Goal: Check status: Check status

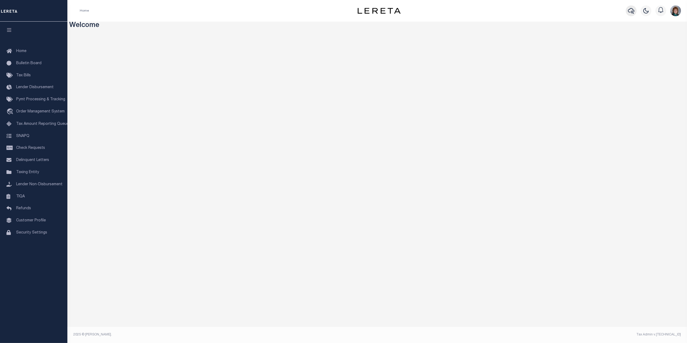
click at [630, 12] on icon "button" at bounding box center [631, 11] width 6 height 6
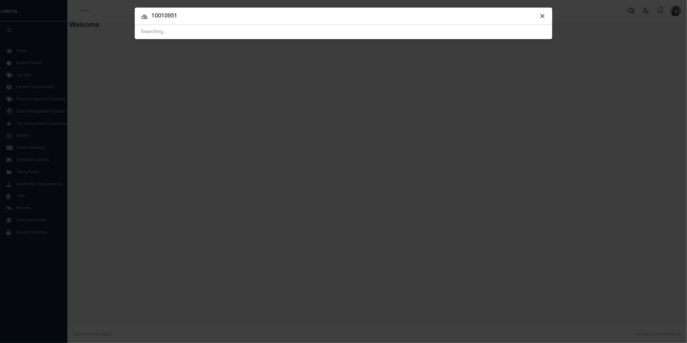
type input "10010951"
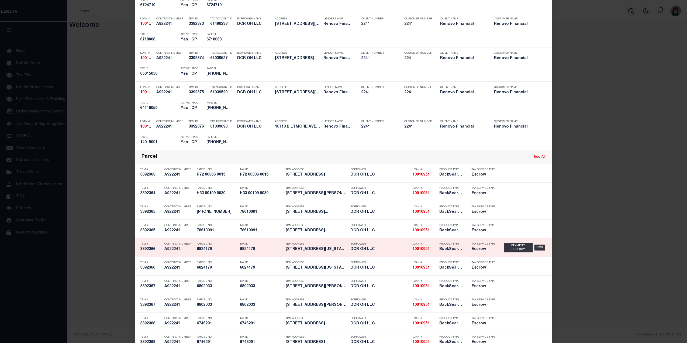
scroll to position [754, 0]
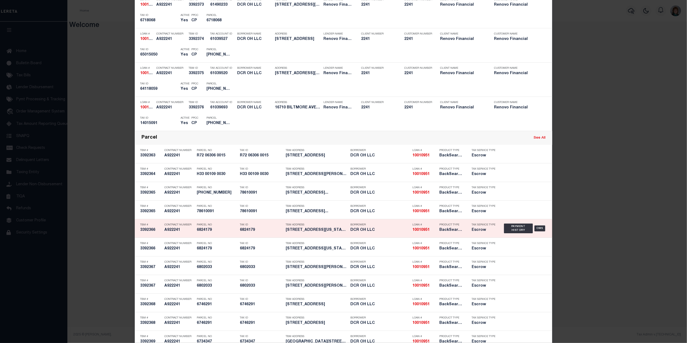
click at [538, 227] on div "Payment History OMS" at bounding box center [525, 228] width 43 height 16
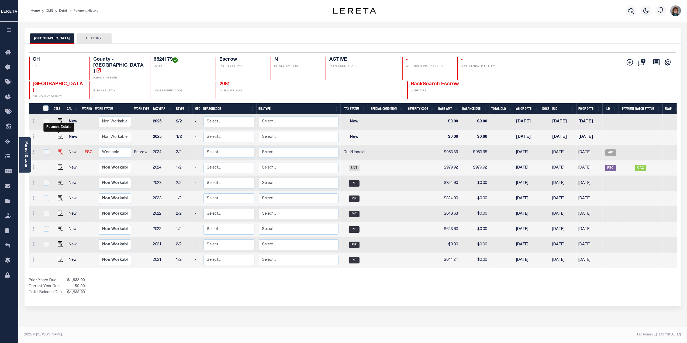
click at [58, 149] on img "" at bounding box center [60, 151] width 5 height 5
checkbox input "true"
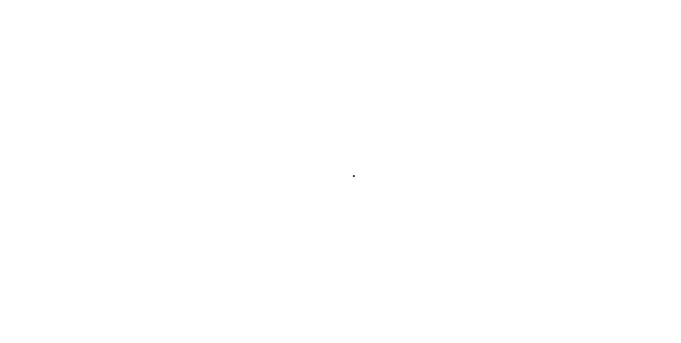
checkbox input "false"
type textarea "2024/2nd Base $953.98 P/I $95.39 Lereta Responsibility Total $1,049.34 gtd [DAT…"
type input "[DATE]"
select select "DUE"
type input "$953.89"
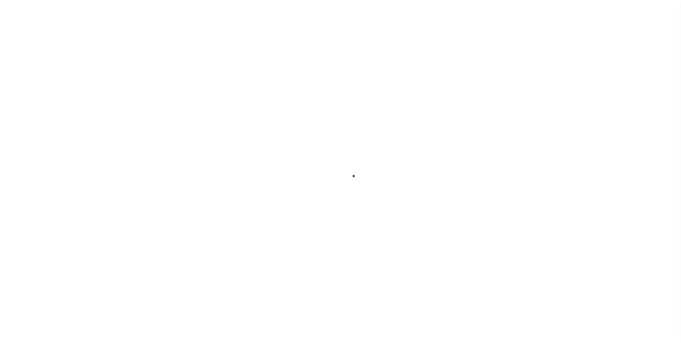
type input "$953.98"
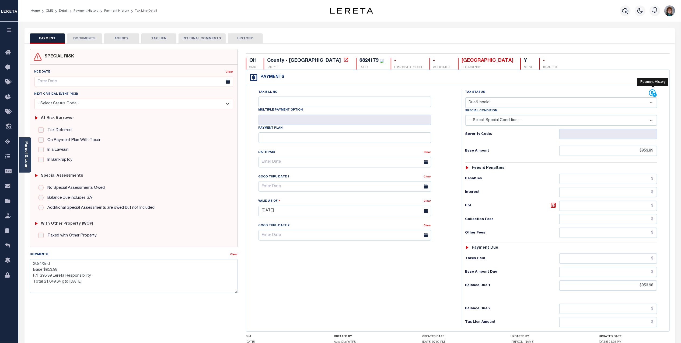
click at [651, 92] on icon at bounding box center [653, 93] width 8 height 8
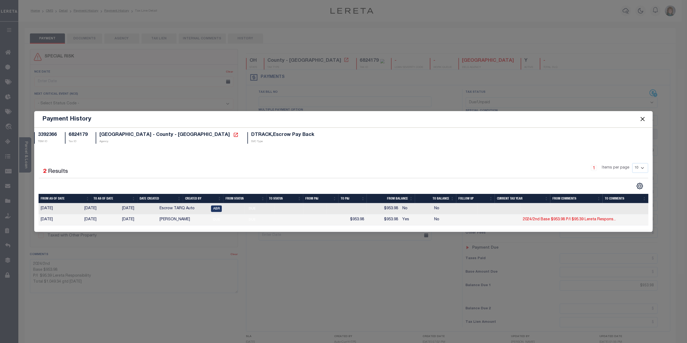
click at [641, 117] on button "Close" at bounding box center [642, 119] width 7 height 7
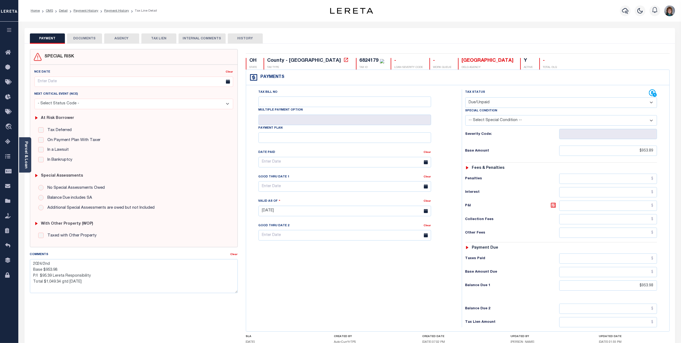
click at [82, 38] on button "DOCUMENTS" at bounding box center [84, 38] width 35 height 10
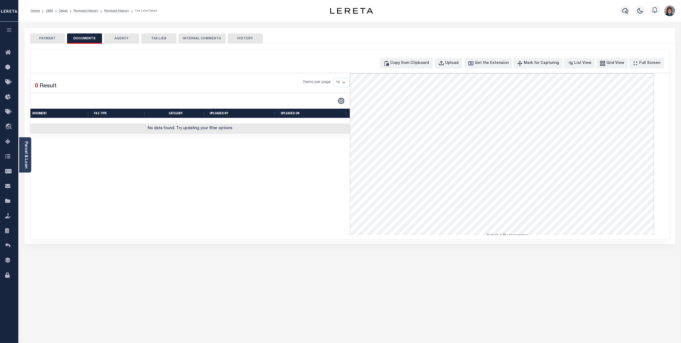
click at [47, 38] on button "PAYMENT" at bounding box center [47, 38] width 35 height 10
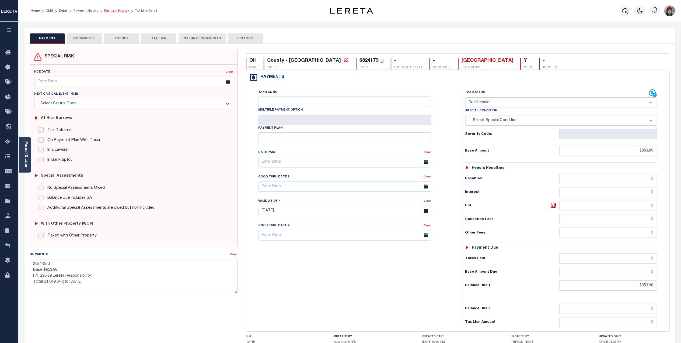
click at [112, 9] on link "Payment History" at bounding box center [116, 10] width 25 height 3
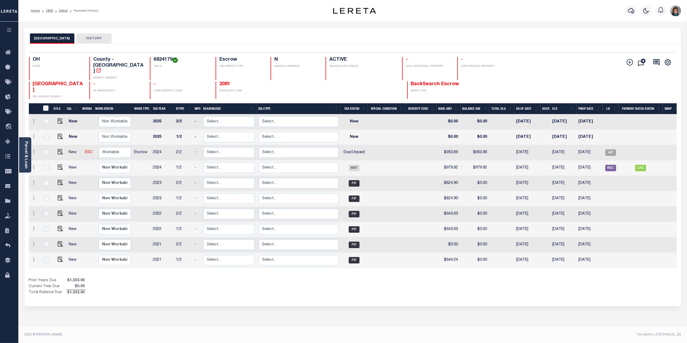
click at [24, 156] on link "Parcel & Loan" at bounding box center [26, 154] width 4 height 27
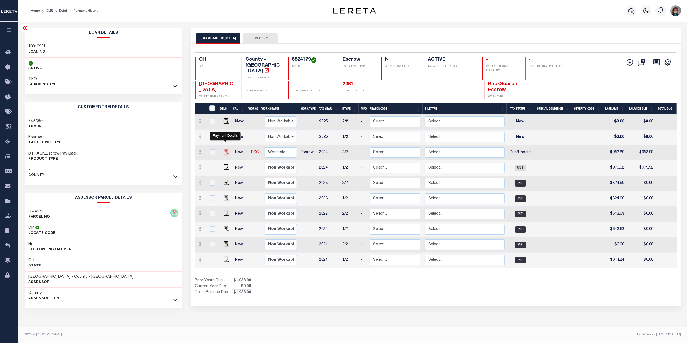
click at [226, 149] on img "" at bounding box center [226, 151] width 5 height 5
checkbox input "true"
click at [226, 149] on img "" at bounding box center [226, 151] width 5 height 5
checkbox input "false"
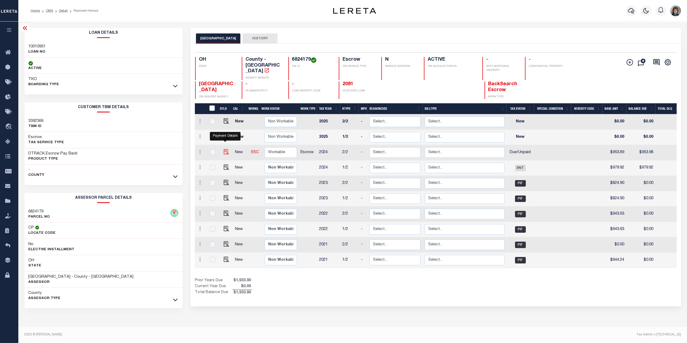
checkbox input "false"
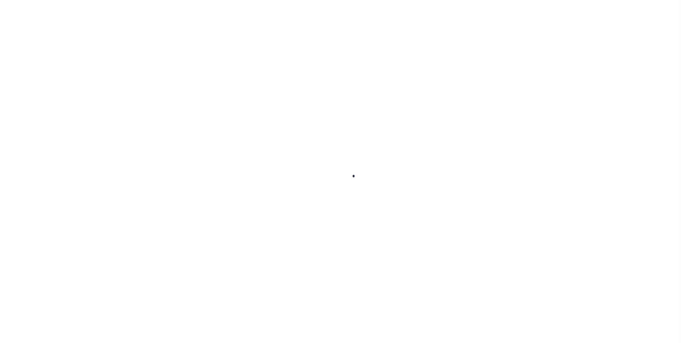
checkbox input "false"
type textarea "2024/2nd Base $953.98 P/I $95.39 Lereta Responsibility Total $1,049.34 gtd 08/3…"
type input "08/22/2025"
select select "DUE"
type input "$953.89"
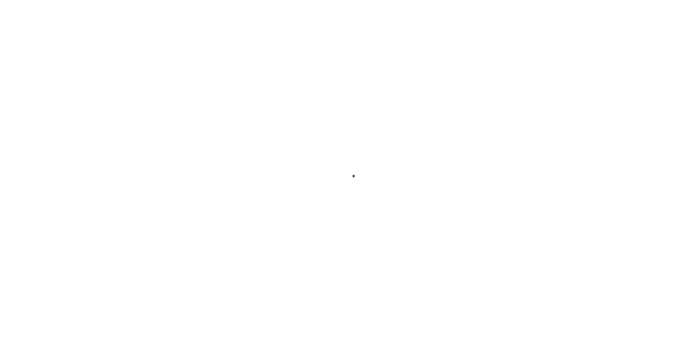
type input "$953.98"
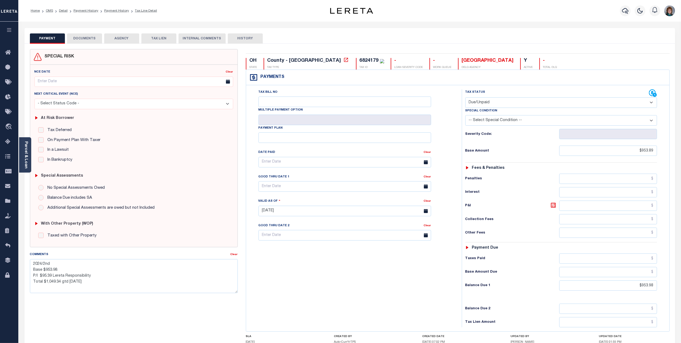
click at [86, 38] on button "DOCUMENTS" at bounding box center [84, 38] width 35 height 10
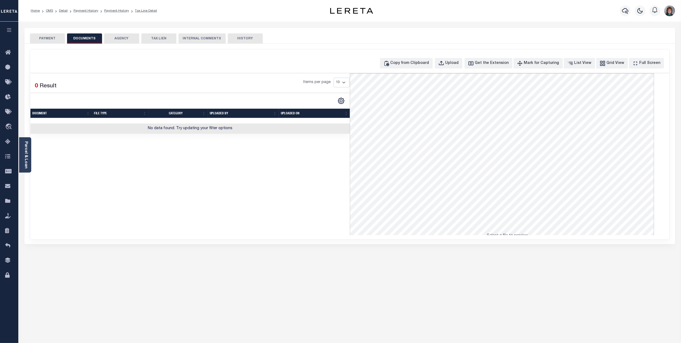
click at [53, 40] on button "PAYMENT" at bounding box center [47, 38] width 35 height 10
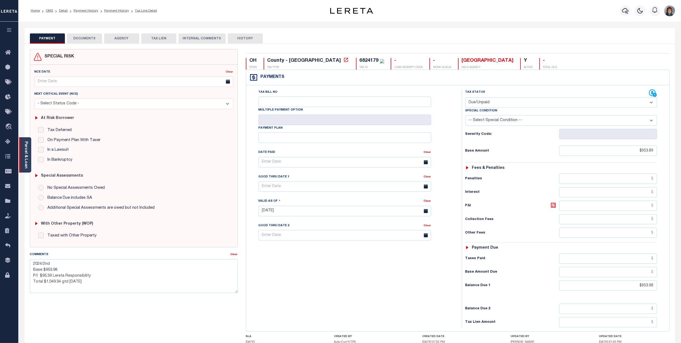
click at [27, 152] on link "Parcel & Loan" at bounding box center [26, 154] width 4 height 27
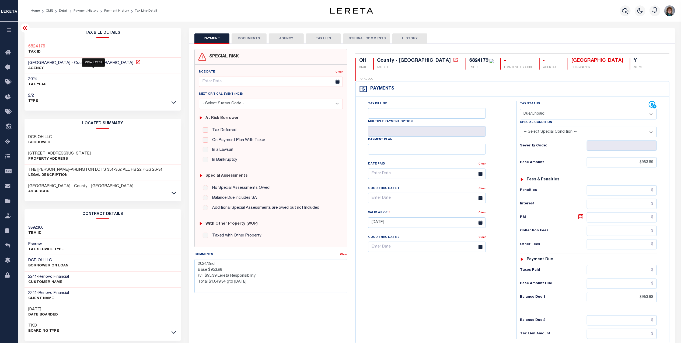
click at [136, 62] on icon at bounding box center [138, 61] width 5 height 5
drag, startPoint x: 443, startPoint y: 60, endPoint x: 424, endPoint y: 58, distance: 18.9
click at [470, 58] on div "6824179" at bounding box center [479, 60] width 19 height 5
copy div "6824179"
click at [623, 11] on icon "button" at bounding box center [625, 11] width 6 height 6
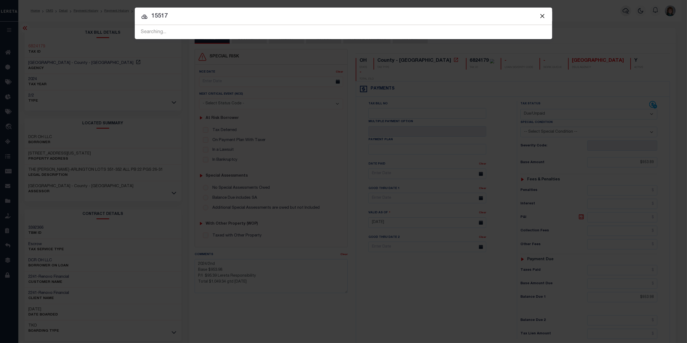
type input "15517"
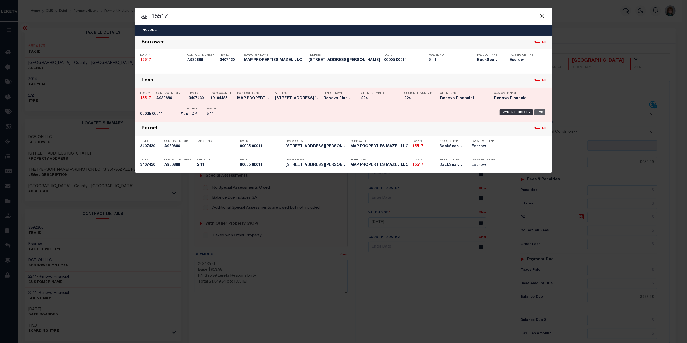
click at [540, 112] on div "OMS" at bounding box center [539, 112] width 11 height 6
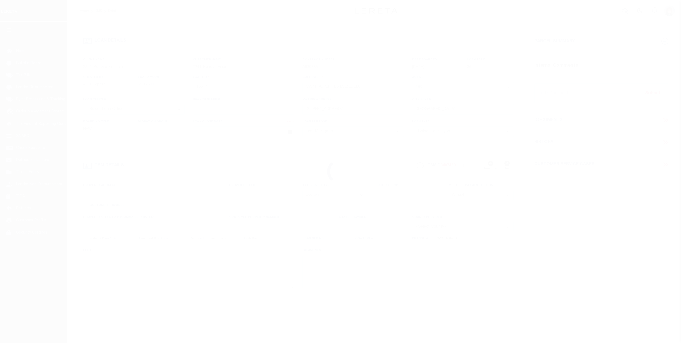
select select "10"
select select "Escrow"
type input "[STREET_ADDRESS][PERSON_NAME]"
select select
type input "[GEOGRAPHIC_DATA]"
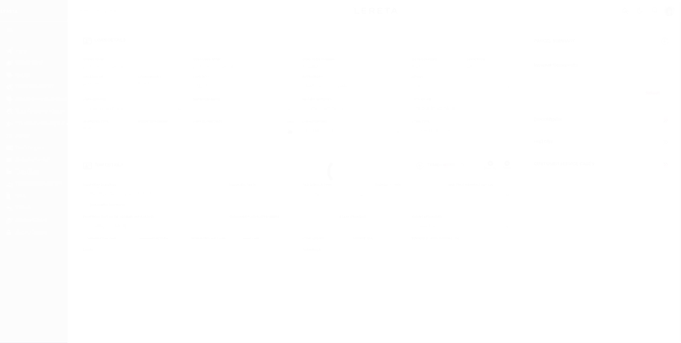
type input "a0kUS000006wlJF"
type input "NJ"
select select
type textarea "LEGAL REQUIRED"
type textarea "Liability Limited to Customer Provided Parcel"
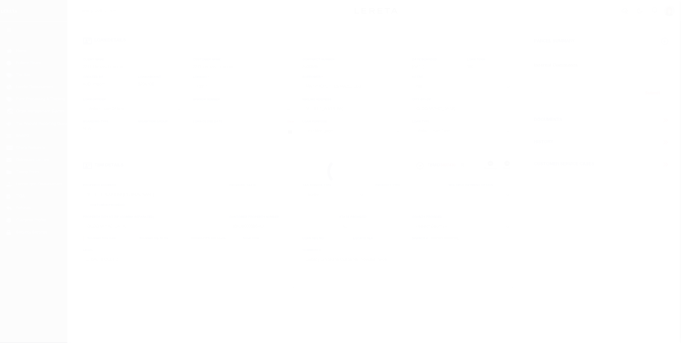
select select "25066"
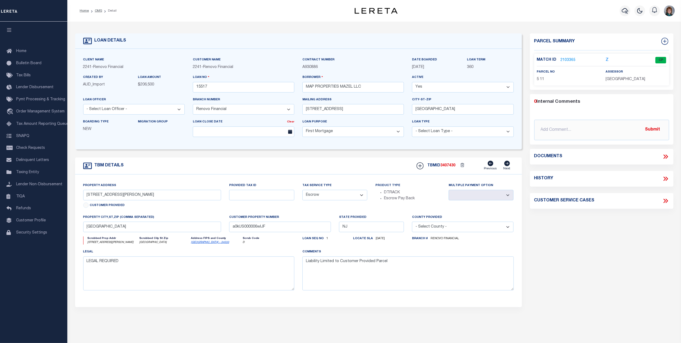
click at [567, 59] on link "2103365" at bounding box center [568, 60] width 15 height 6
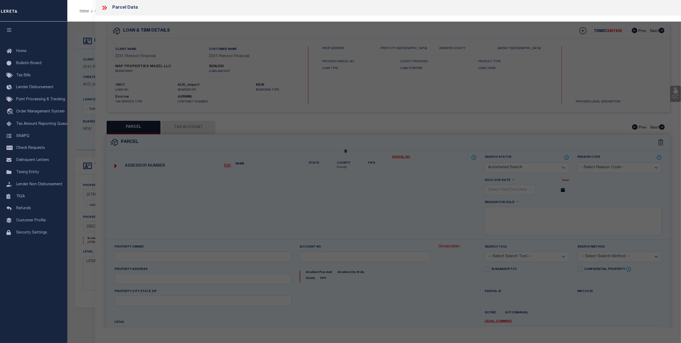
checkbox input "false"
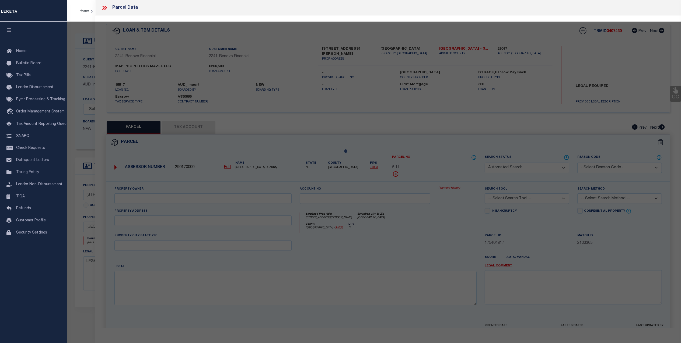
select select "CP"
type input "MAP PROPERTIES MAZEL LLC"
select select "AGW"
select select
type input "25 LEE ST"
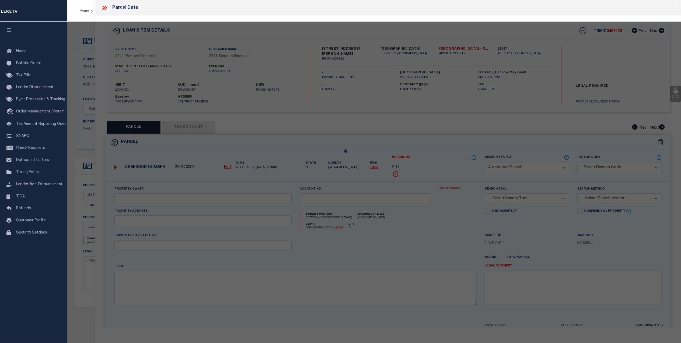
checkbox input "false"
type input "[GEOGRAPHIC_DATA]"
type textarea "74X121 IRR"
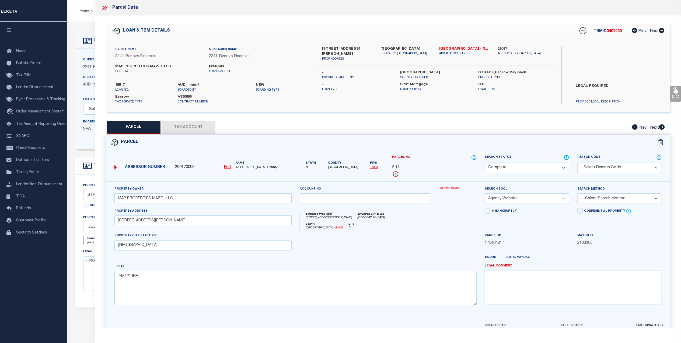
click at [453, 189] on link "Payment History" at bounding box center [458, 188] width 38 height 5
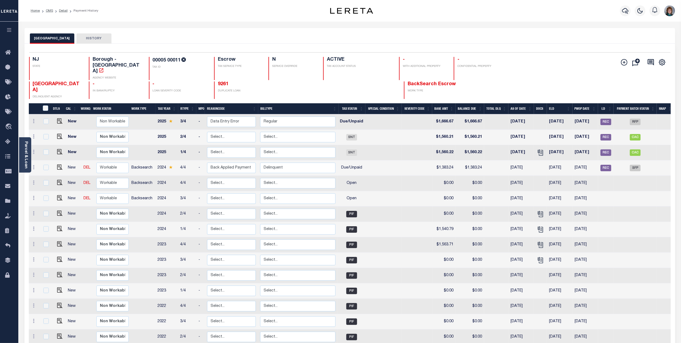
click at [108, 38] on button "HISTORY" at bounding box center [94, 38] width 35 height 10
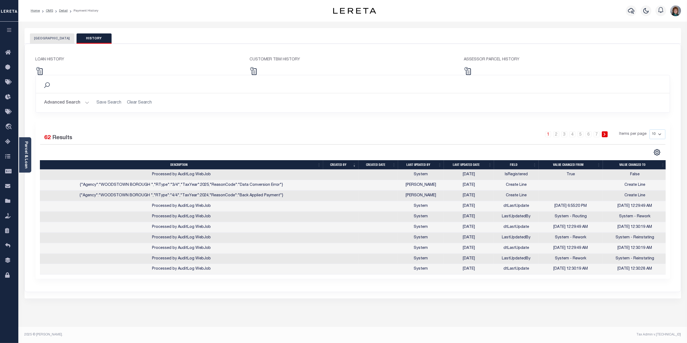
click at [654, 135] on select "10 25 50 100" at bounding box center [657, 134] width 16 height 10
select select "50"
click at [649, 130] on select "10 25 50 100" at bounding box center [657, 134] width 16 height 10
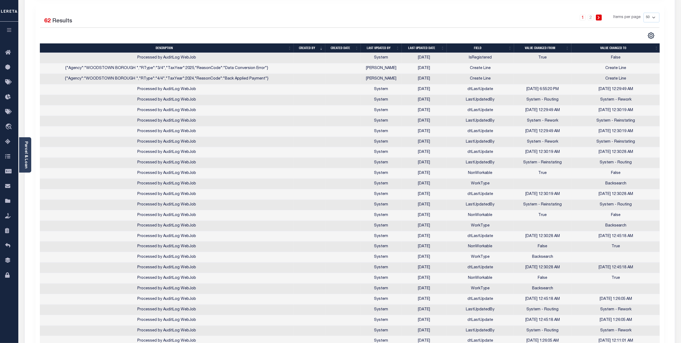
scroll to position [104, 0]
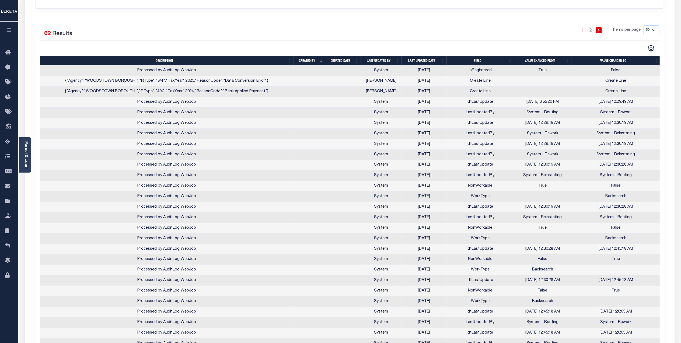
click at [422, 60] on th "Last updated date" at bounding box center [424, 60] width 45 height 9
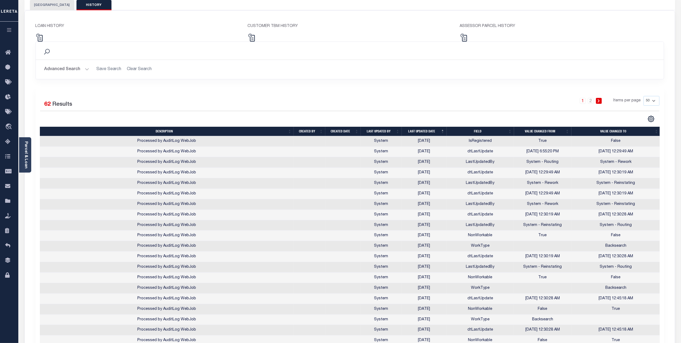
scroll to position [0, 0]
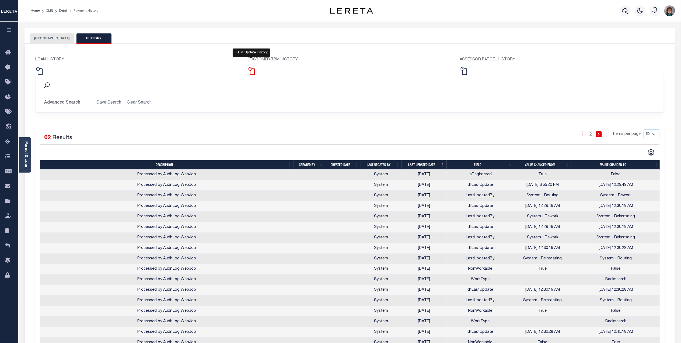
click at [255, 71] on img at bounding box center [252, 71] width 8 height 8
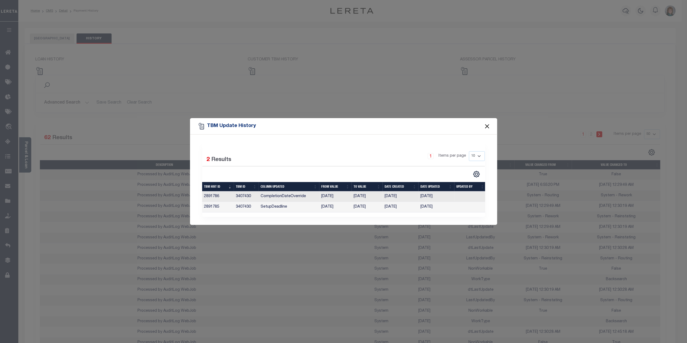
click at [484, 124] on button "Close" at bounding box center [486, 126] width 7 height 7
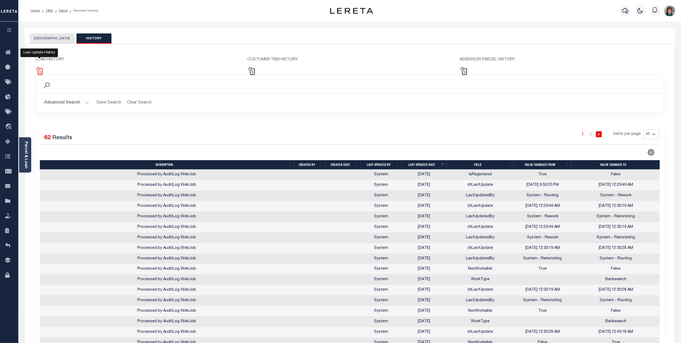
click at [42, 72] on img at bounding box center [40, 71] width 8 height 8
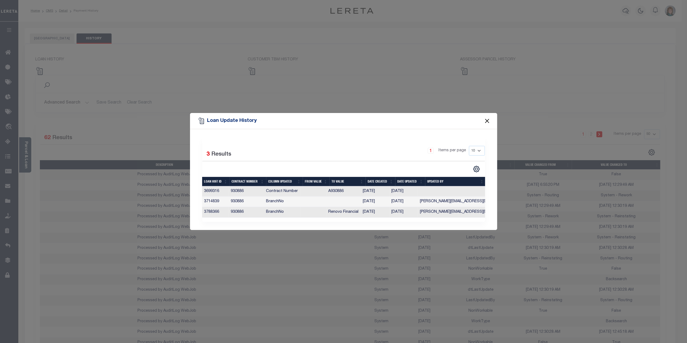
click at [489, 117] on button "Close" at bounding box center [486, 120] width 7 height 7
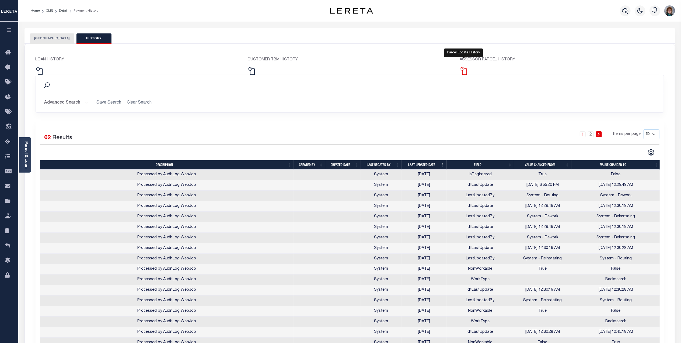
click at [463, 72] on img at bounding box center [464, 71] width 8 height 8
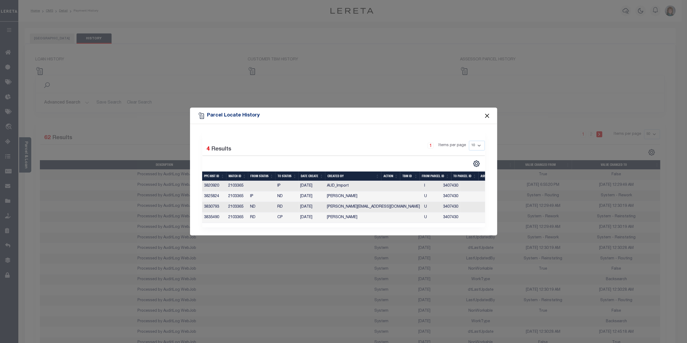
click at [485, 112] on button "Close" at bounding box center [486, 115] width 7 height 7
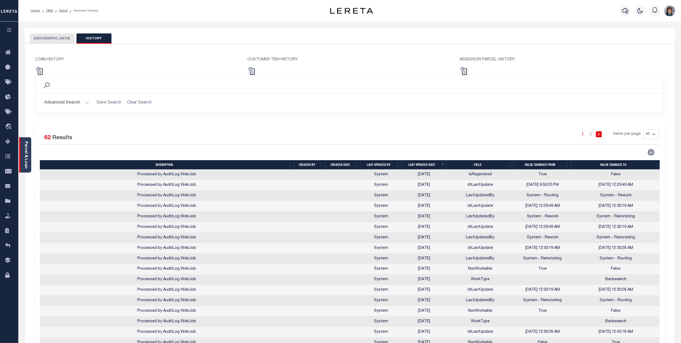
click at [27, 151] on link "Parcel & Loan" at bounding box center [26, 154] width 4 height 27
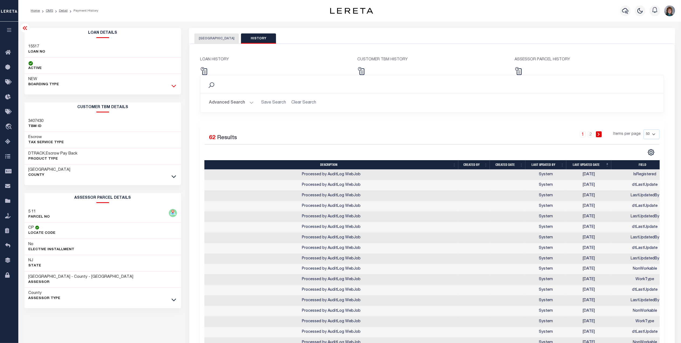
click at [172, 85] on icon at bounding box center [174, 86] width 5 height 6
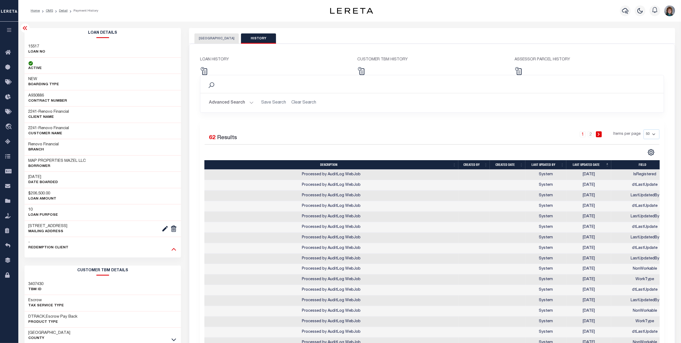
click at [173, 251] on icon at bounding box center [174, 249] width 5 height 3
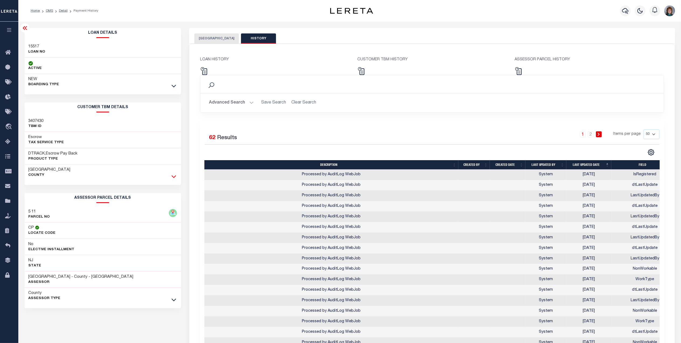
click at [173, 177] on icon at bounding box center [174, 176] width 5 height 3
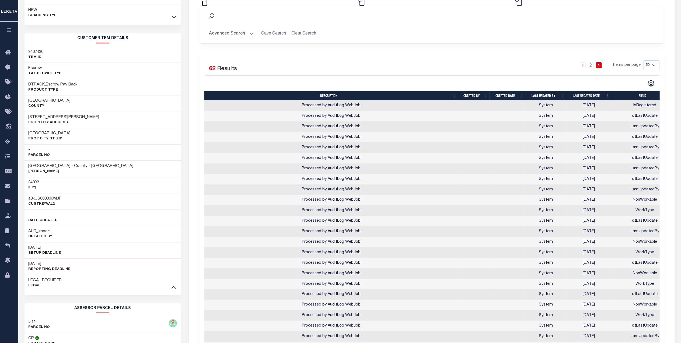
scroll to position [72, 0]
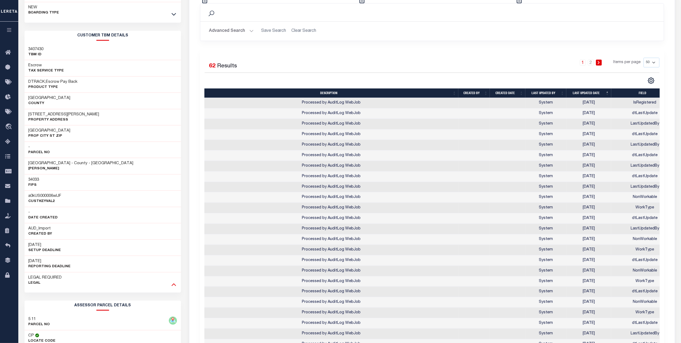
click at [174, 287] on icon at bounding box center [174, 284] width 5 height 6
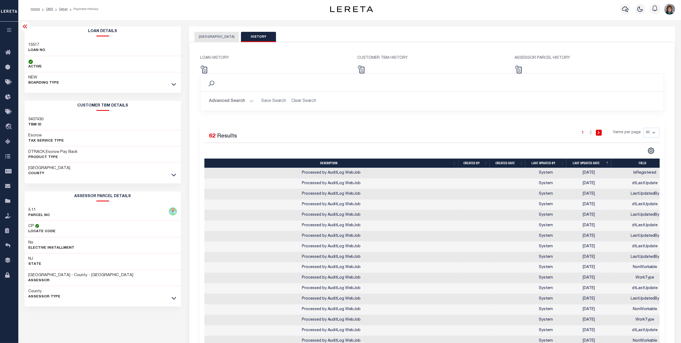
scroll to position [0, 0]
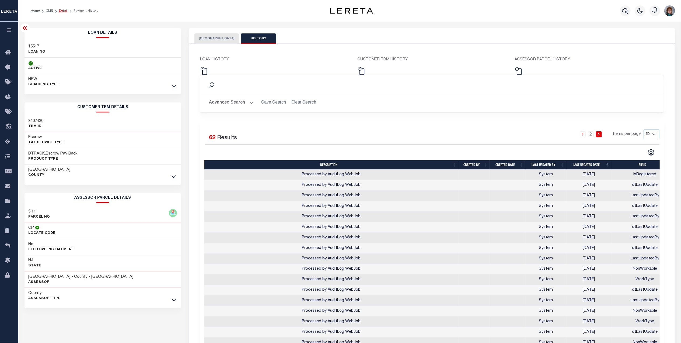
click at [61, 10] on link "Detail" at bounding box center [63, 10] width 9 height 3
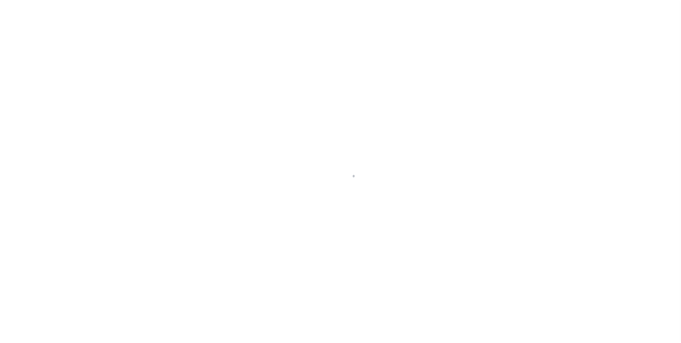
select select "10"
select select "Escrow"
type input "[STREET_ADDRESS][PERSON_NAME]"
select select
type input "[GEOGRAPHIC_DATA]"
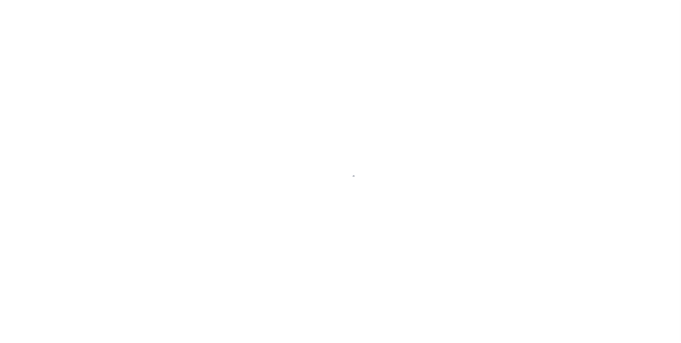
type input "a0kUS000006wlJF"
type input "NJ"
select select
type textarea "LEGAL REQUIRED"
type textarea "Liability Limited to Customer Provided Parcel"
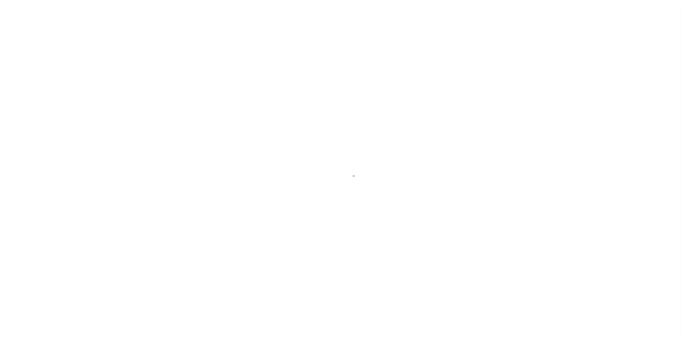
select select "25066"
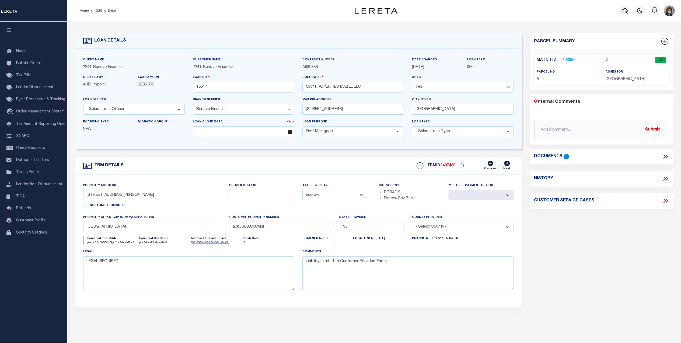
click at [569, 57] on link "2103365" at bounding box center [568, 60] width 15 height 6
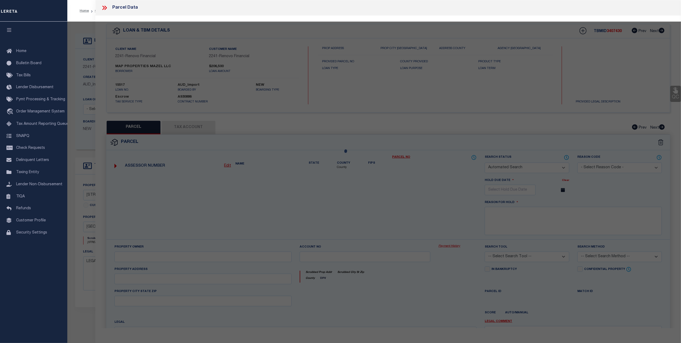
checkbox input "false"
select select "CP"
type input "MAP PROPERTIES MAZEL LLC"
select select "AGW"
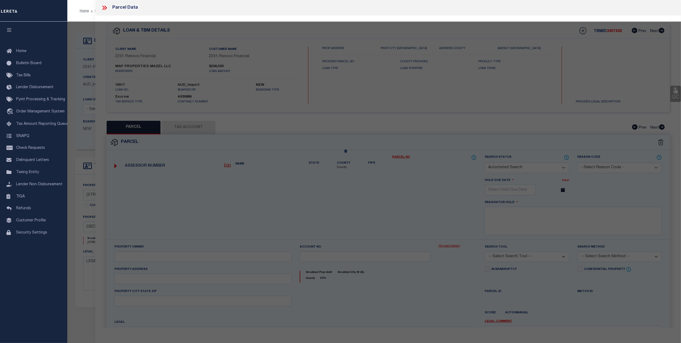
select select
type input "[STREET_ADDRESS][PERSON_NAME]"
checkbox input "false"
type input "Woodstown, NJ 08098"
type textarea "74X121 IRR"
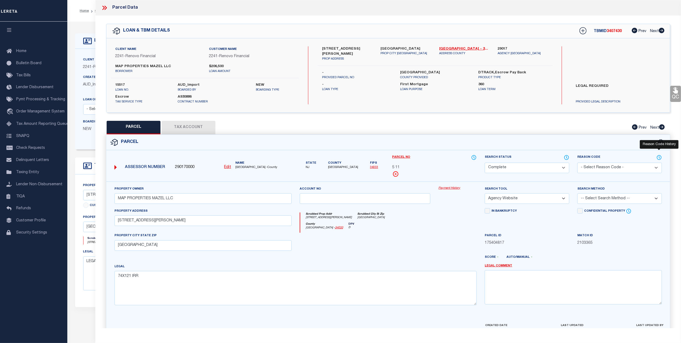
click at [660, 157] on icon at bounding box center [659, 157] width 5 height 6
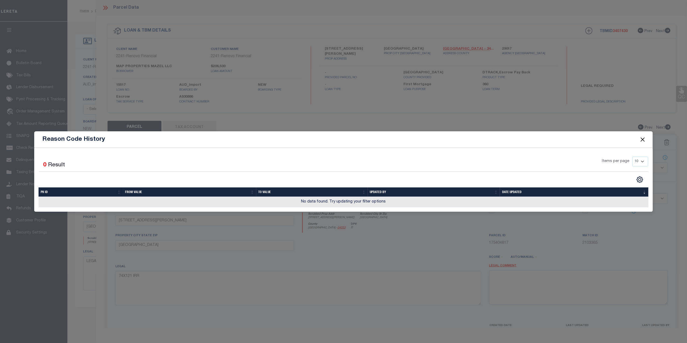
click at [641, 140] on button "Close" at bounding box center [642, 139] width 7 height 7
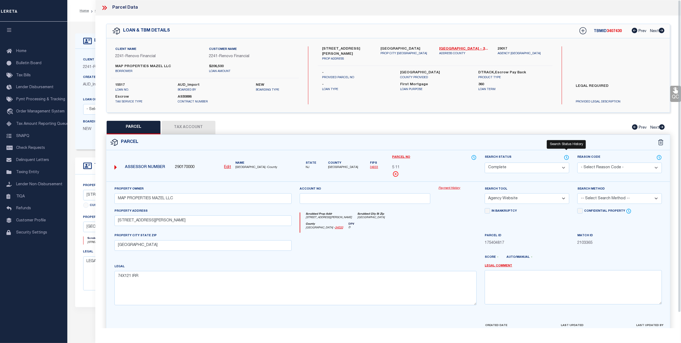
click at [566, 156] on icon at bounding box center [566, 157] width 5 height 6
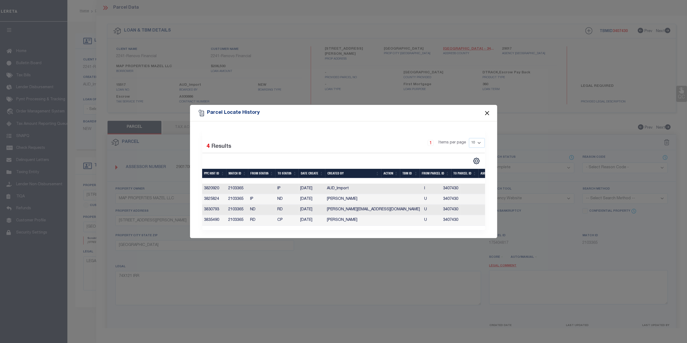
click at [487, 112] on button "Close" at bounding box center [486, 112] width 7 height 7
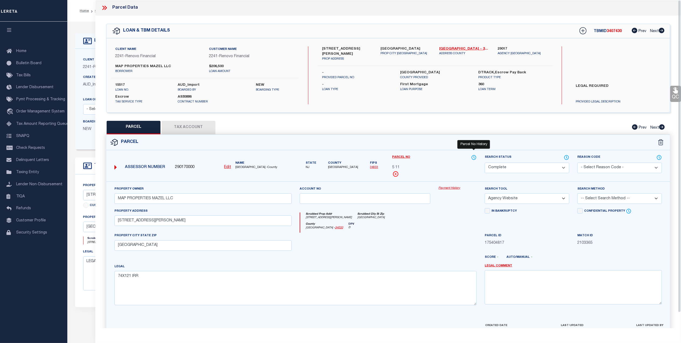
click at [475, 157] on icon at bounding box center [474, 157] width 5 height 6
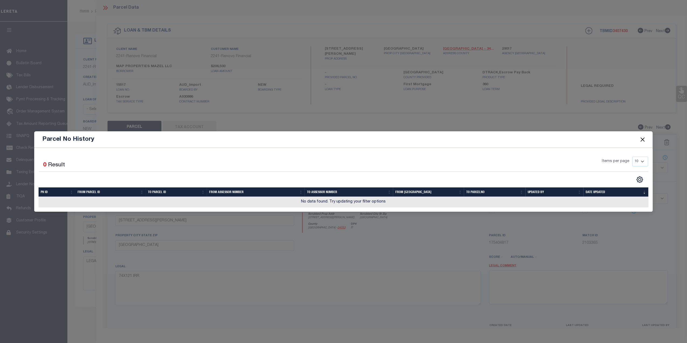
click at [641, 138] on button "Close" at bounding box center [642, 139] width 7 height 7
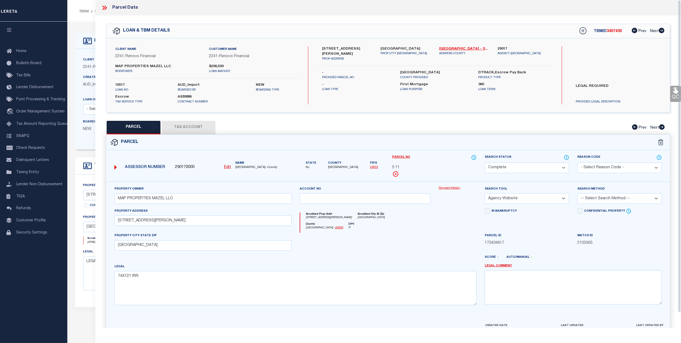
click at [188, 125] on button "Tax Account" at bounding box center [189, 127] width 54 height 13
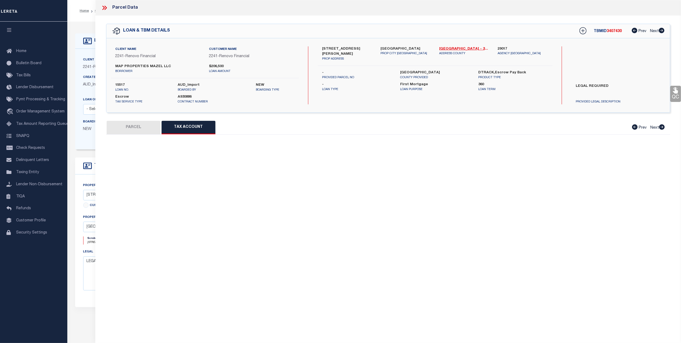
select select "100"
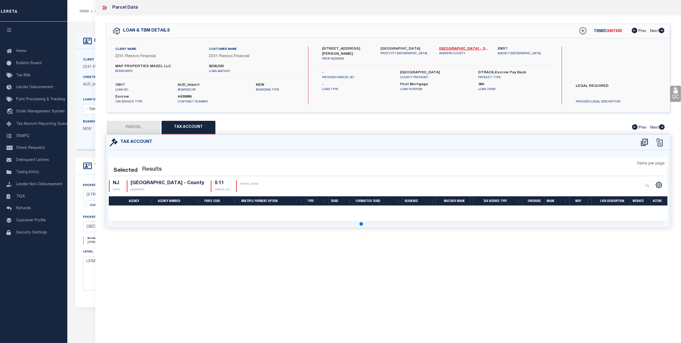
select select "100"
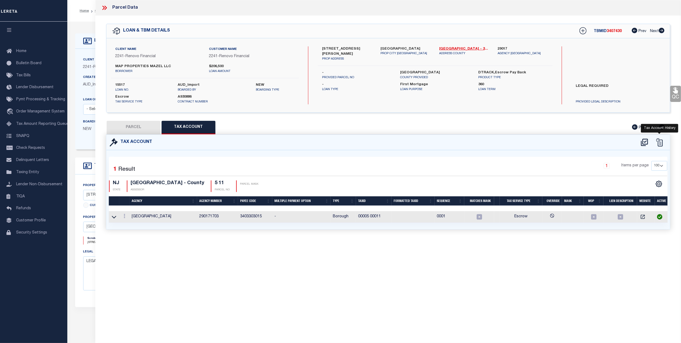
click at [660, 142] on icon at bounding box center [660, 142] width 8 height 8
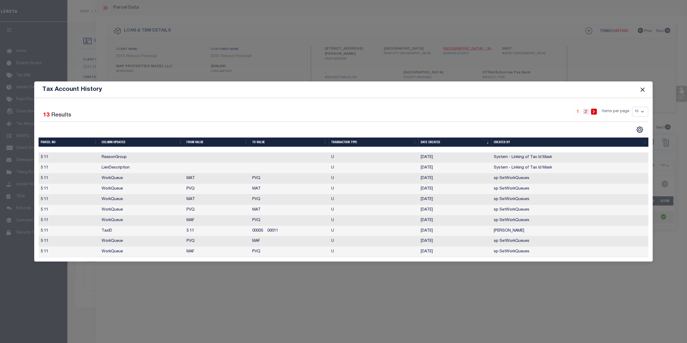
click at [587, 109] on link "2" at bounding box center [586, 112] width 6 height 6
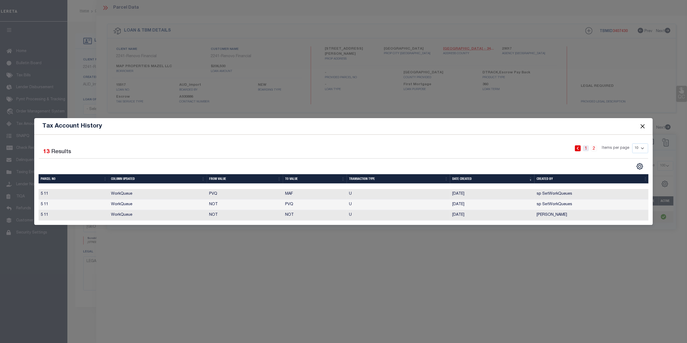
click at [584, 148] on link "1" at bounding box center [586, 148] width 6 height 6
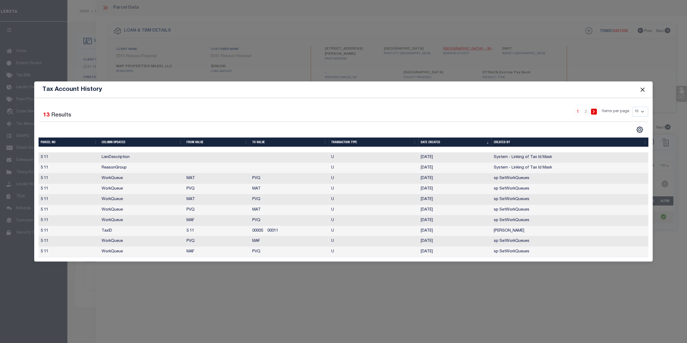
click at [646, 86] on button "Close" at bounding box center [642, 89] width 7 height 7
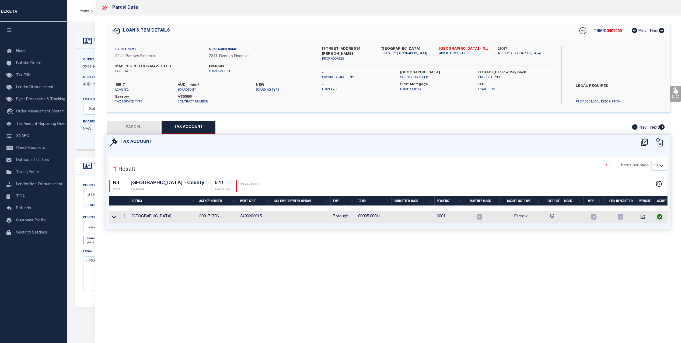
click at [103, 8] on icon at bounding box center [104, 7] width 7 height 7
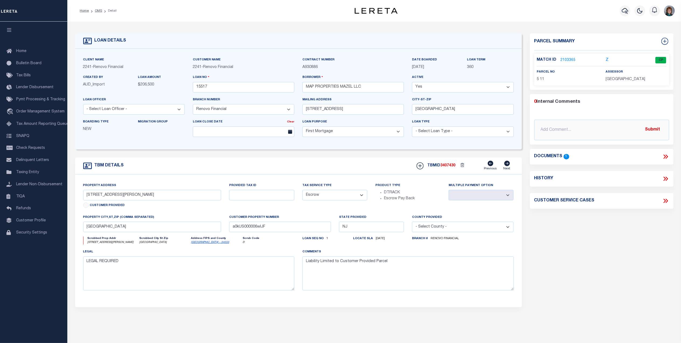
click at [565, 61] on link "2103365" at bounding box center [568, 60] width 15 height 6
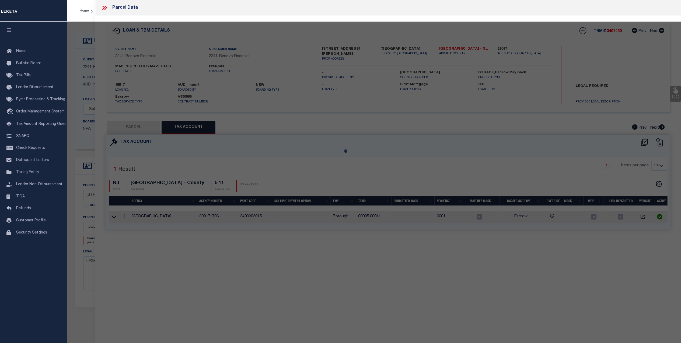
select select "AS"
select select
checkbox input "false"
select select "CP"
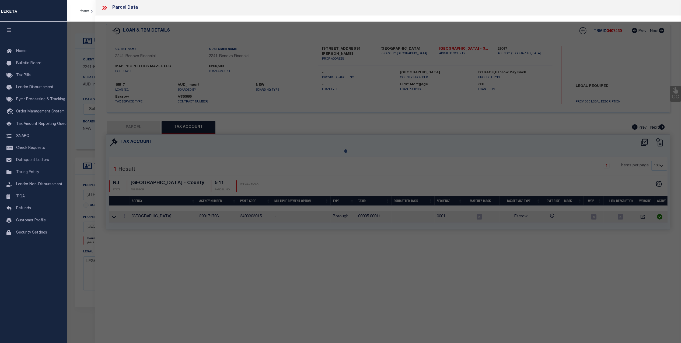
type input "MAP PROPERTIES MAZEL LLC"
select select "AGW"
select select
type input "25 LEE ST"
checkbox input "false"
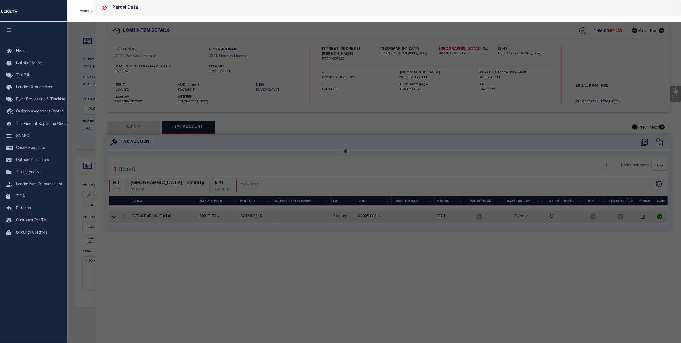
type input "Woodstown, NJ 08098"
type textarea "74X121 IRR"
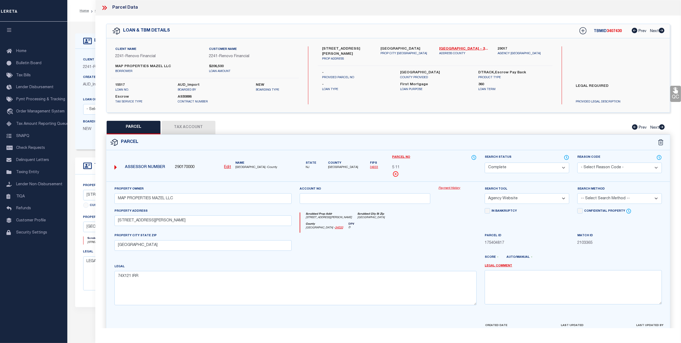
click at [451, 188] on link "Payment History" at bounding box center [458, 188] width 38 height 5
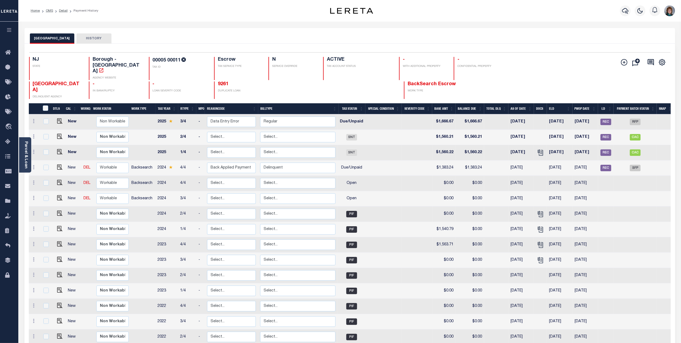
click at [547, 160] on td "11/01/2024" at bounding box center [560, 167] width 26 height 15
checkbox input "true"
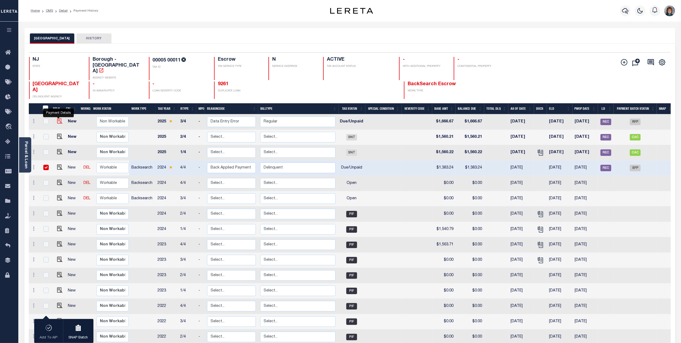
click at [61, 118] on img "" at bounding box center [59, 120] width 5 height 5
checkbox input "true"
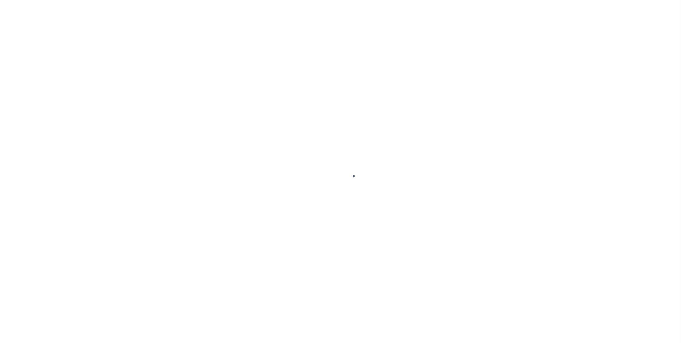
checkbox input "false"
type textarea "AL - CAS 47816 Tax line was not created missed ELD Date Lereta responsible for …"
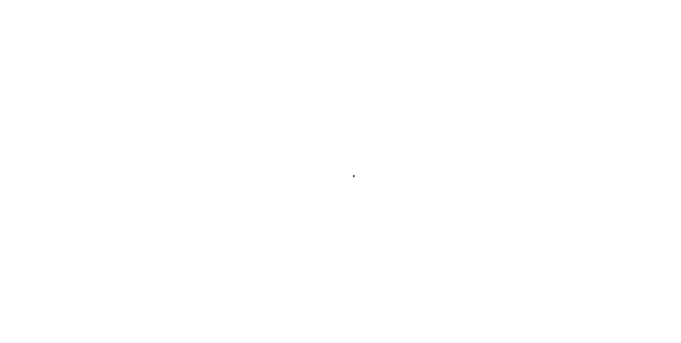
type input "[DATE]"
select select "DUE"
type input "$1,666.67"
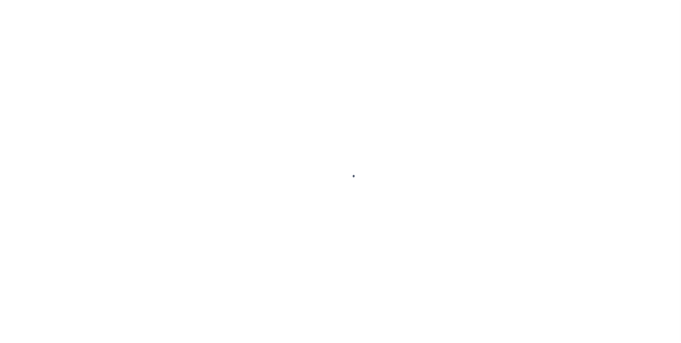
type input "$1,666.67"
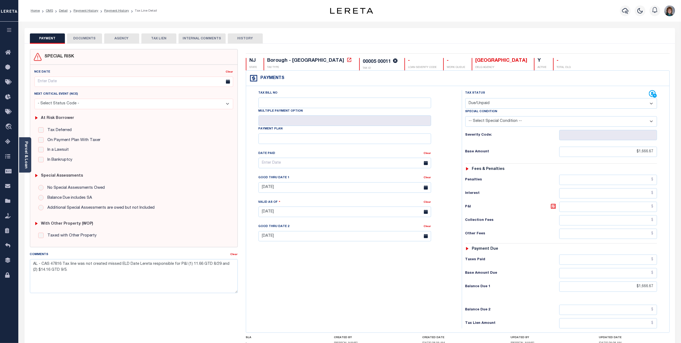
click at [246, 42] on button "HISTORY" at bounding box center [245, 38] width 35 height 10
select select "50"
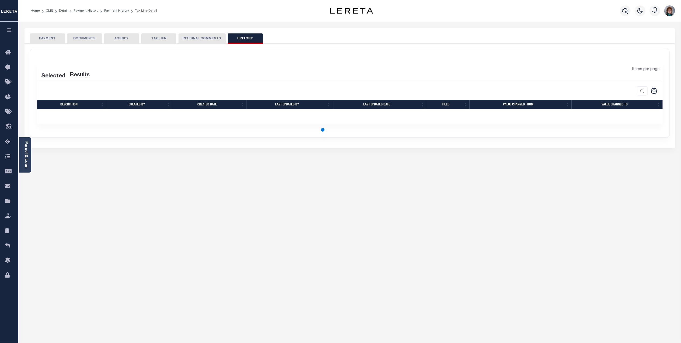
select select "50"
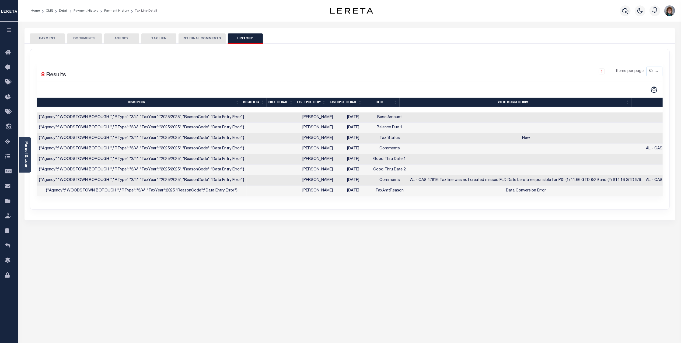
click at [38, 38] on button "PAYMENT" at bounding box center [47, 38] width 35 height 10
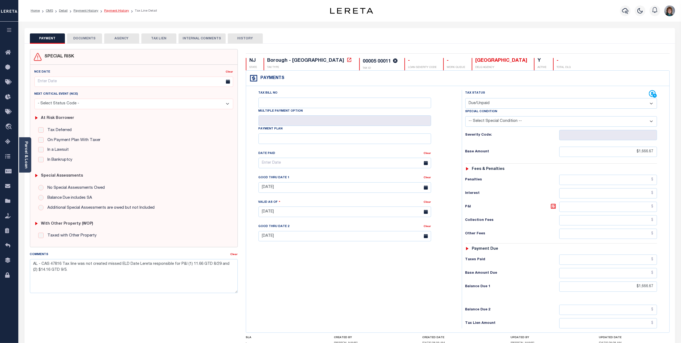
click at [118, 10] on link "Payment History" at bounding box center [116, 10] width 25 height 3
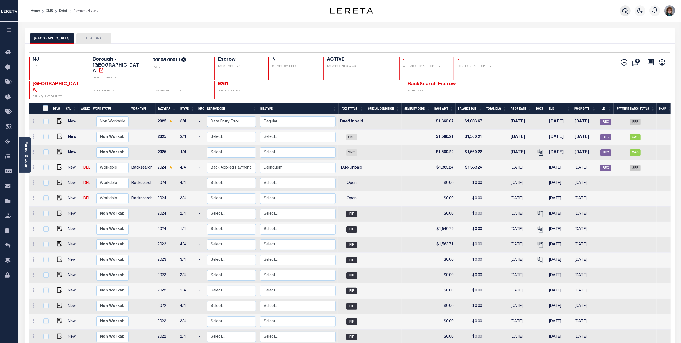
click at [624, 11] on icon "button" at bounding box center [625, 11] width 6 height 6
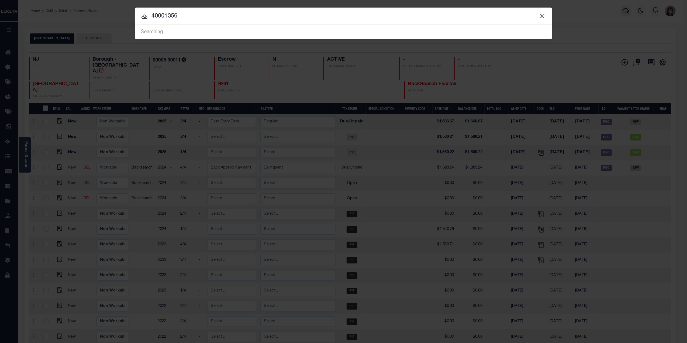
type input "40001356"
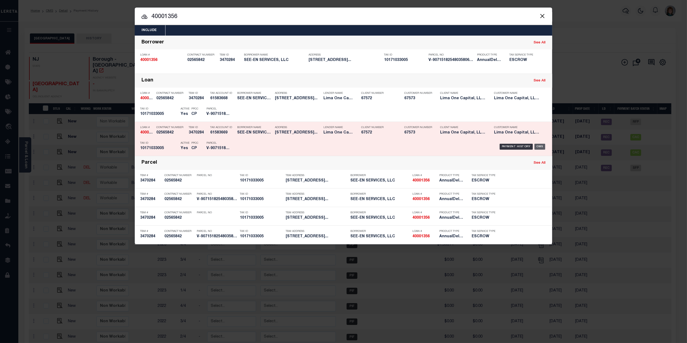
click at [539, 144] on div "OMS" at bounding box center [539, 147] width 11 height 6
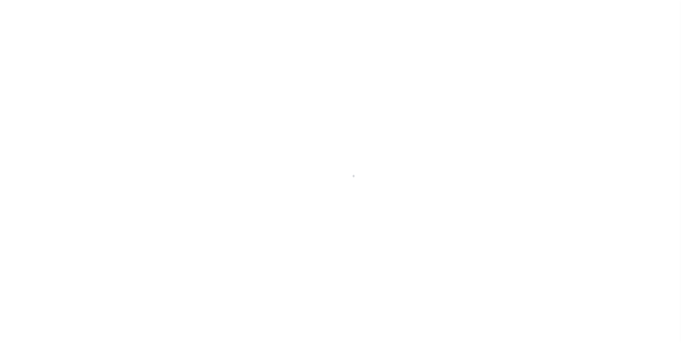
type input "[STREET_ADDRESS]"
radio input "true"
select select "Escrow"
select select
type input "MECHANICSBURG PA 17050"
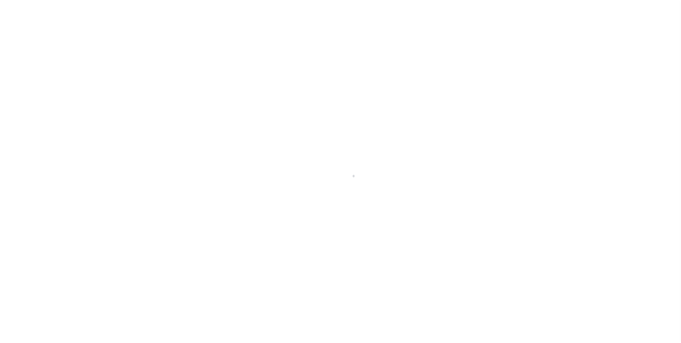
type input "40001356-1"
type input "PA"
type textarea "NO COLLECTOR INFO PROVIDED BY THE CLIENT."
type textarea "Compare"
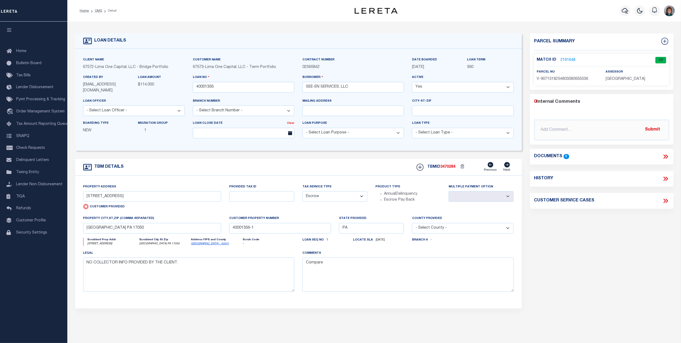
click at [566, 59] on link "2191648" at bounding box center [568, 60] width 15 height 6
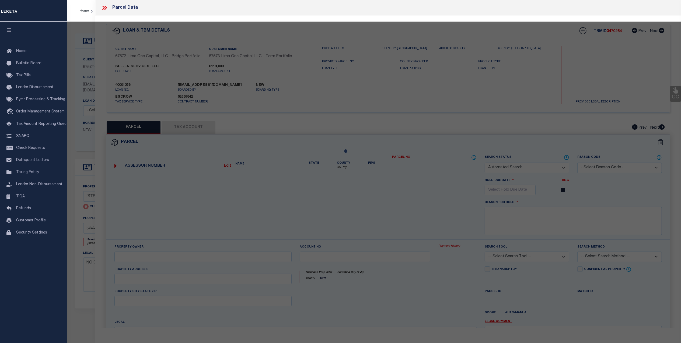
checkbox input "false"
select select "CP"
select select "AGW"
select select
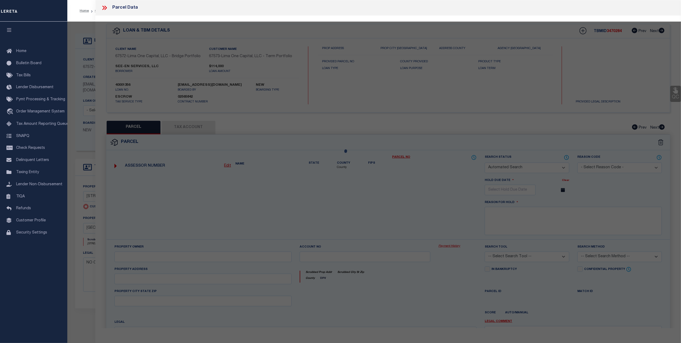
type input "5685 CREEKVIEW ROAD"
checkbox input "false"
type input "MECHANICSBURG PA 17050"
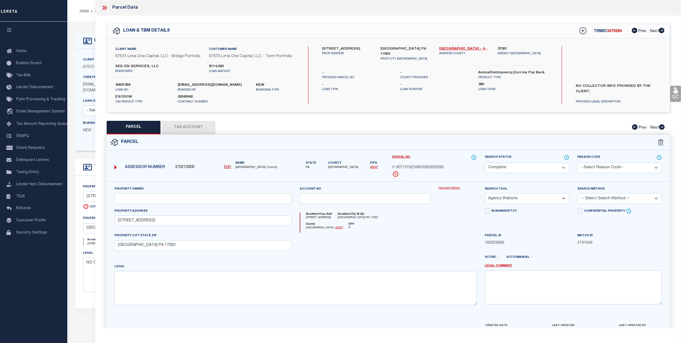
click at [452, 188] on link "Payment History" at bounding box center [458, 188] width 38 height 5
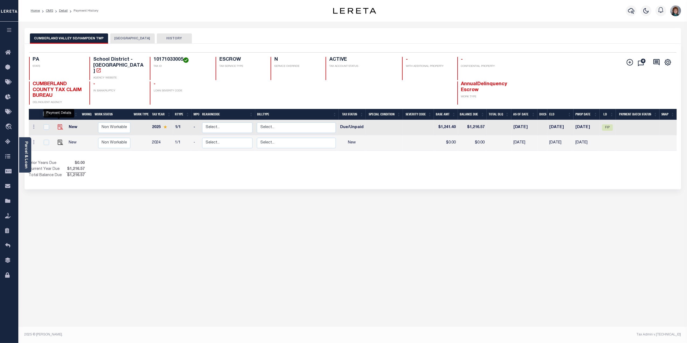
click at [58, 124] on img "" at bounding box center [60, 126] width 5 height 5
checkbox input "true"
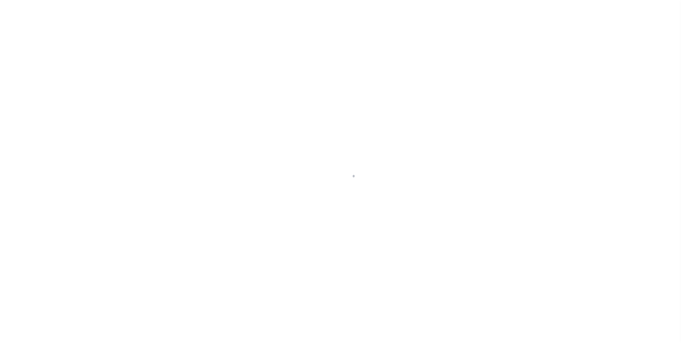
select select "DUE"
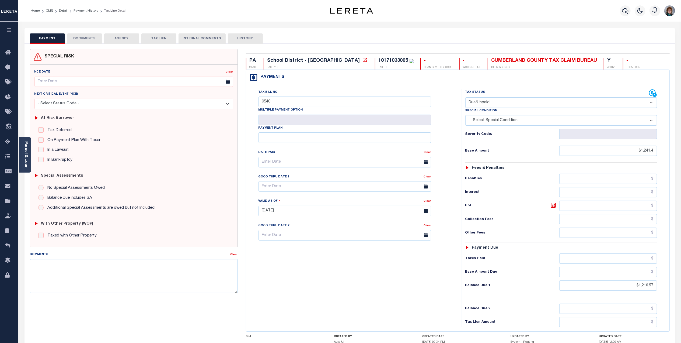
click at [87, 39] on button "DOCUMENTS" at bounding box center [84, 38] width 35 height 10
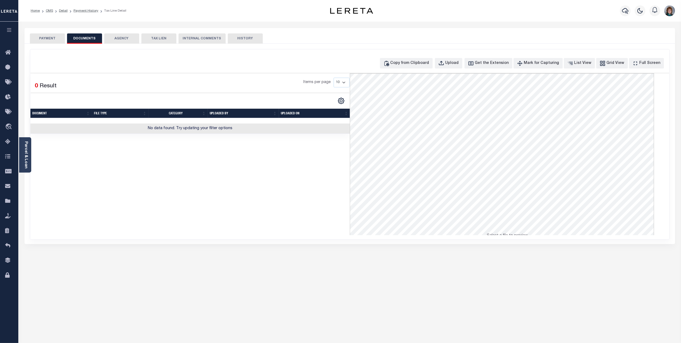
click at [44, 35] on button "PAYMENT" at bounding box center [47, 38] width 35 height 10
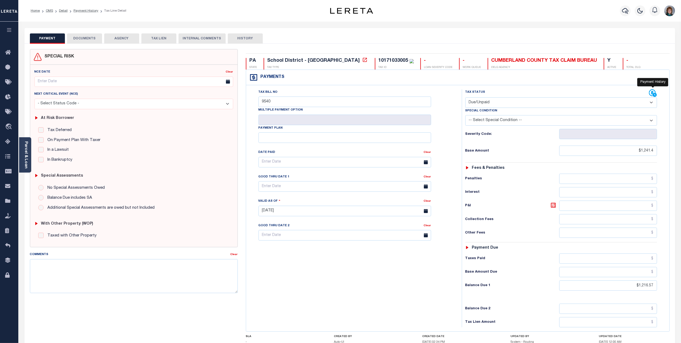
click at [650, 93] on icon at bounding box center [653, 93] width 8 height 8
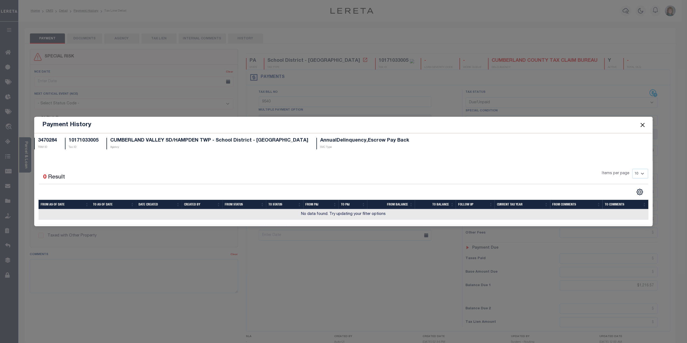
click at [640, 126] on button "Close" at bounding box center [642, 124] width 7 height 7
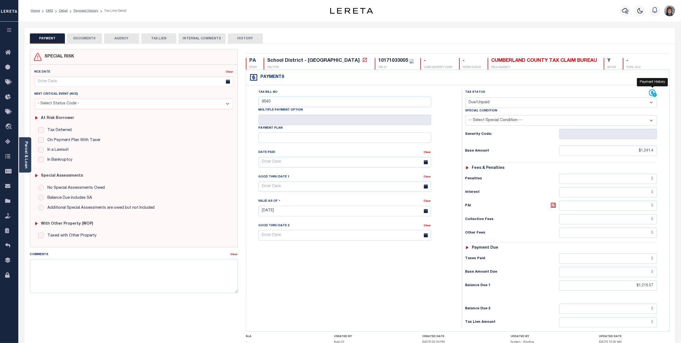
click at [654, 95] on icon at bounding box center [655, 95] width 4 height 4
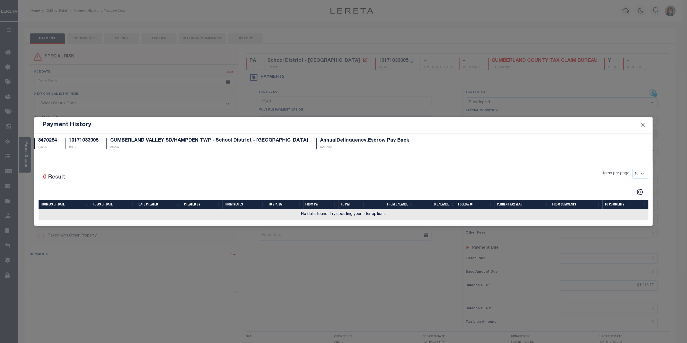
click at [640, 125] on button "Close" at bounding box center [642, 124] width 7 height 7
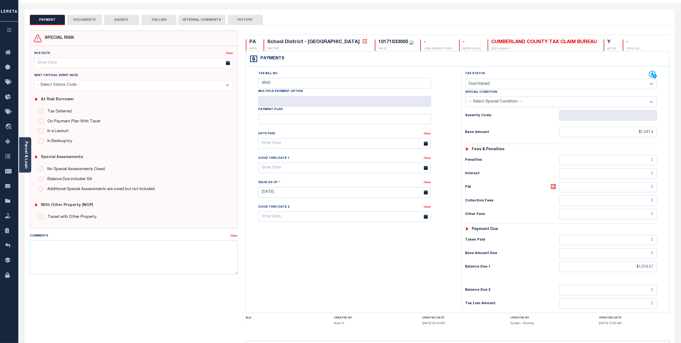
scroll to position [36, 0]
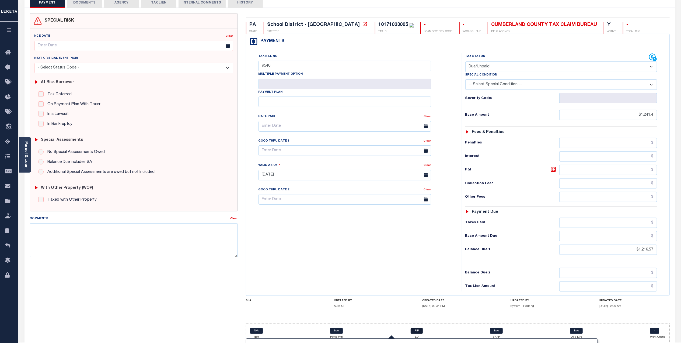
click at [414, 334] on link "FIP" at bounding box center [417, 331] width 12 height 6
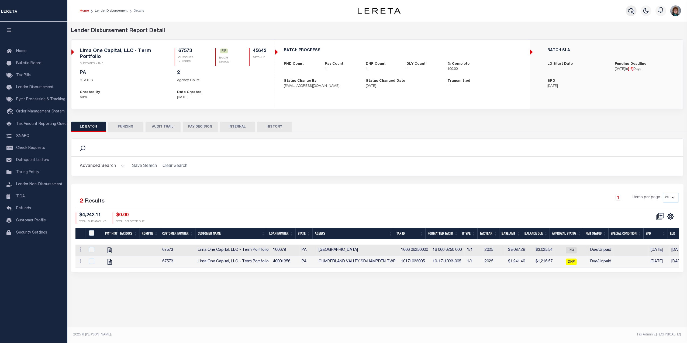
click at [632, 12] on icon "button" at bounding box center [631, 11] width 6 height 6
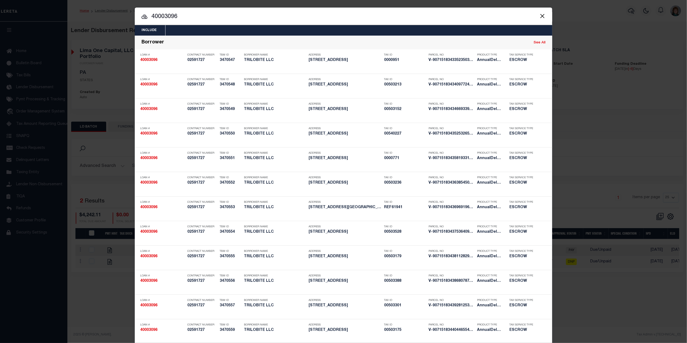
drag, startPoint x: 224, startPoint y: 15, endPoint x: 69, endPoint y: 22, distance: 154.8
click at [73, 22] on div "Include Loans TBM Customers Borrowers Payments (Lender Non-Disb) Payments (Lend…" at bounding box center [343, 171] width 687 height 343
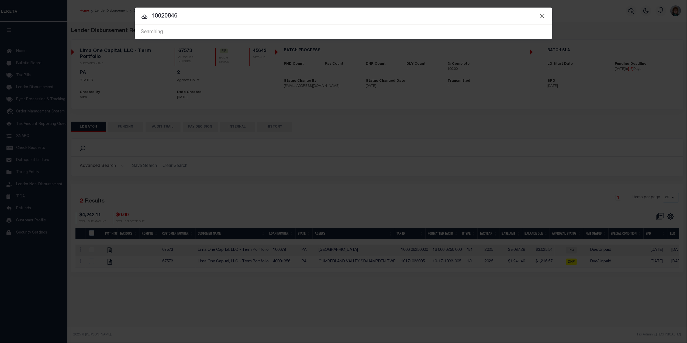
type input "10020846"
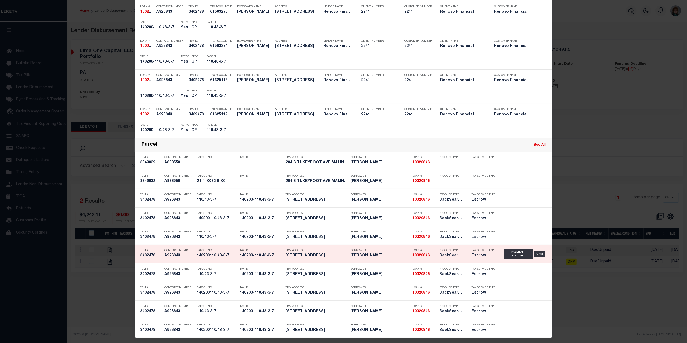
scroll to position [124, 0]
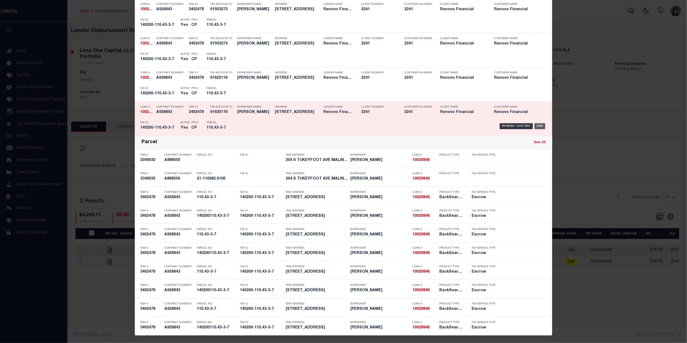
click at [538, 123] on div "OMS" at bounding box center [539, 126] width 11 height 6
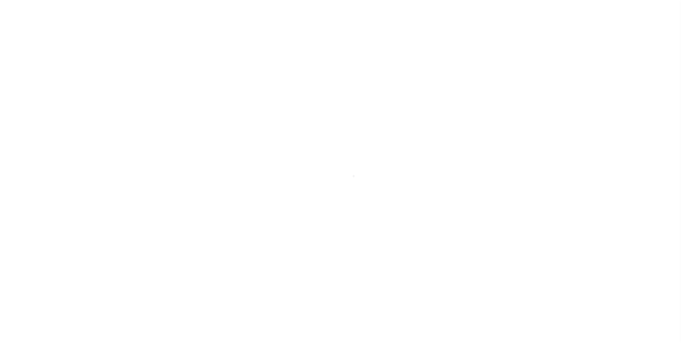
select select "10"
select select "Escrow"
select select "25067"
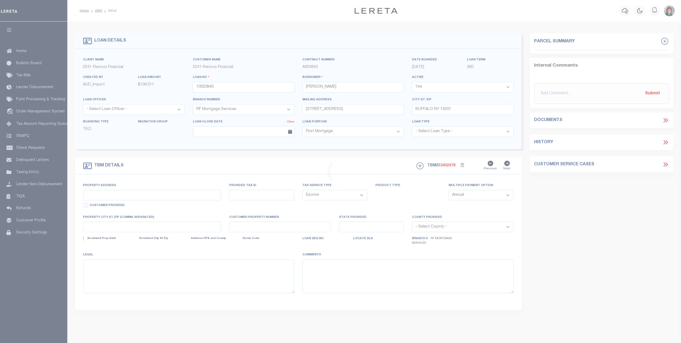
type input "[STREET_ADDRESS]"
type input "140200110.43-3-7"
type input "[GEOGRAPHIC_DATA], NY 14201"
type input "a0kUS000007eOUD"
type input "NY"
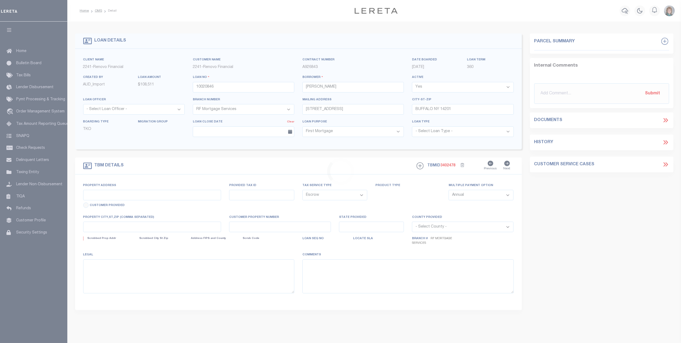
select select
type textarea "Liability Limited to Customer Provided Parcel"
select select
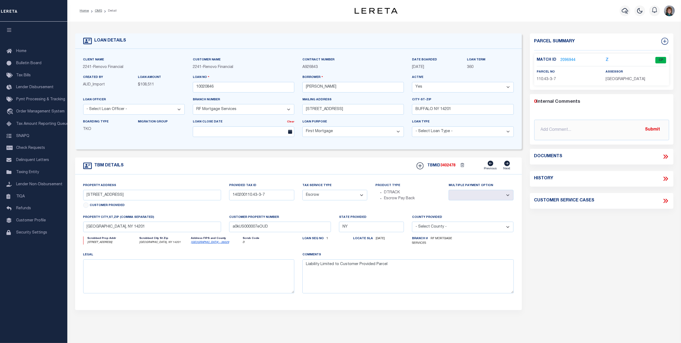
click at [567, 59] on link "2096944" at bounding box center [568, 60] width 15 height 6
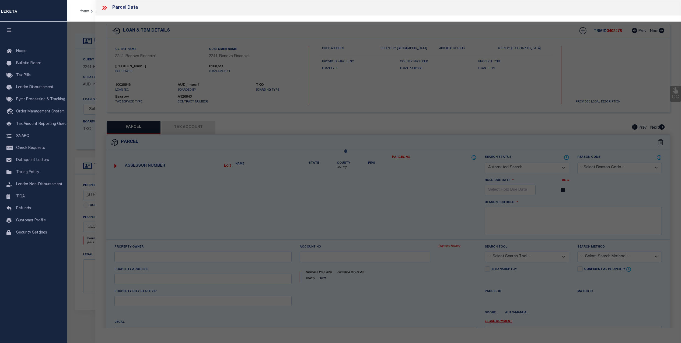
checkbox input "false"
select select "CP"
type input "[PERSON_NAME]"
select select "AGW"
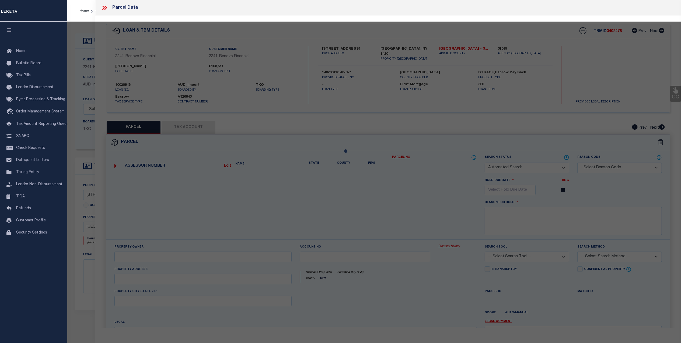
select select
type input "[STREET_ADDRESS]"
checkbox input "false"
type input "[GEOGRAPHIC_DATA], NY 14201"
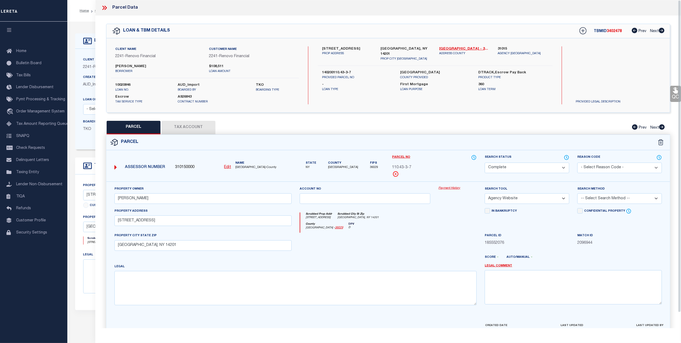
click at [452, 187] on link "Payment History" at bounding box center [458, 188] width 38 height 5
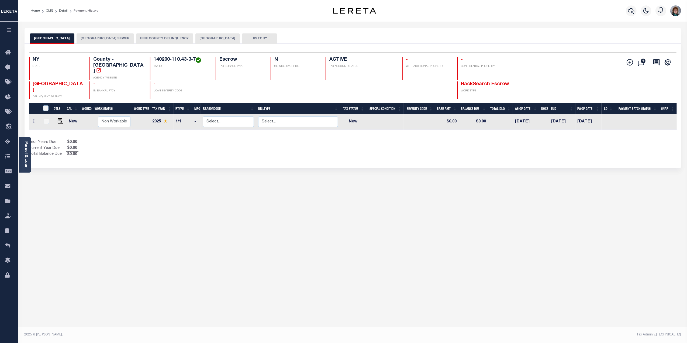
click at [121, 39] on button "[GEOGRAPHIC_DATA] SEWER" at bounding box center [105, 38] width 57 height 10
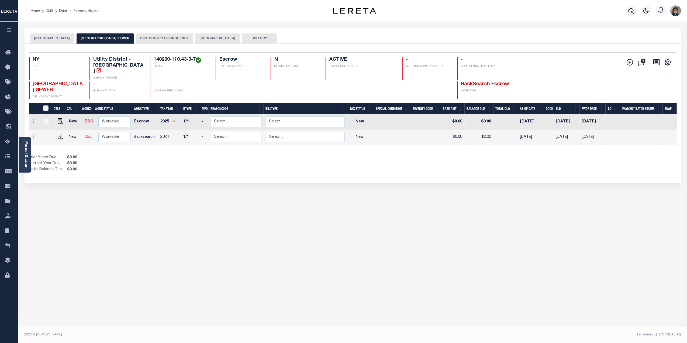
click at [174, 39] on button "ERIE COUNTY DELINQUENCY" at bounding box center [164, 38] width 57 height 10
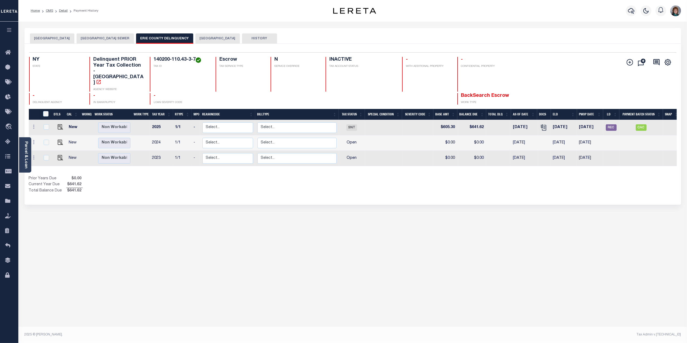
click at [217, 40] on button "[GEOGRAPHIC_DATA]" at bounding box center [217, 38] width 44 height 10
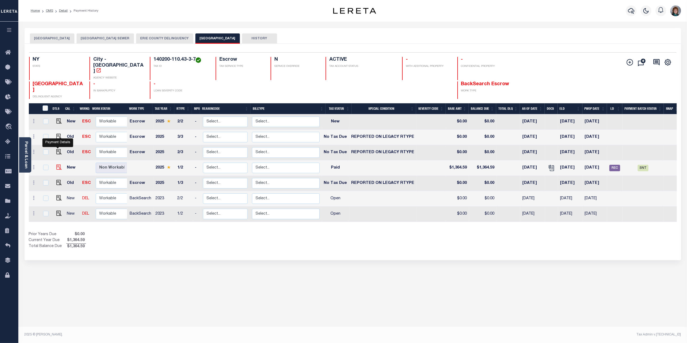
click at [60, 164] on img "" at bounding box center [58, 166] width 5 height 5
checkbox input "true"
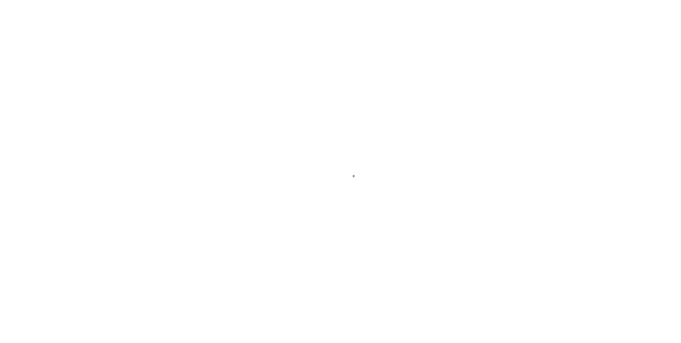
select select "PYD"
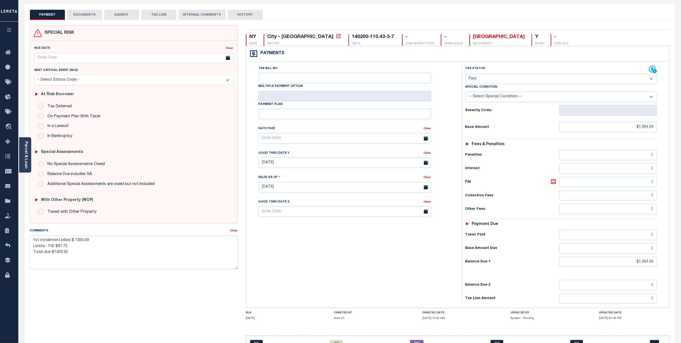
scroll to position [57, 0]
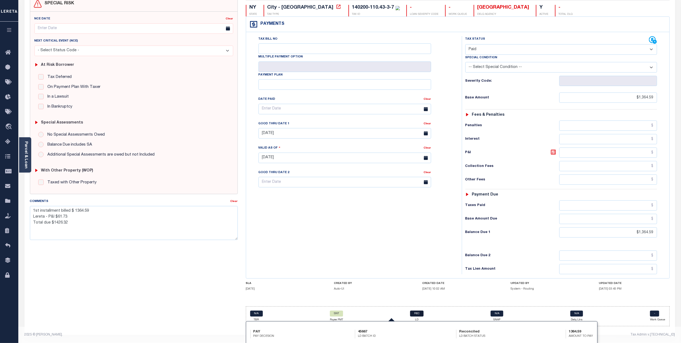
click at [417, 314] on link "REC" at bounding box center [416, 313] width 13 height 6
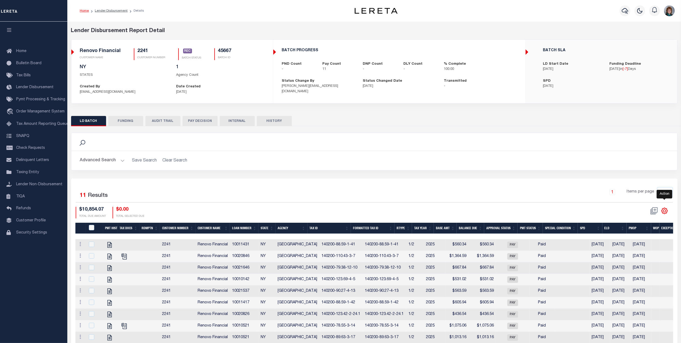
click at [665, 214] on icon "" at bounding box center [664, 210] width 7 height 7
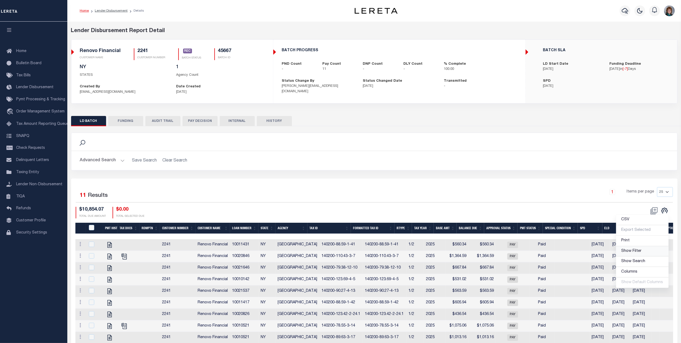
click at [639, 253] on span "Show Filter" at bounding box center [632, 251] width 20 height 4
select select
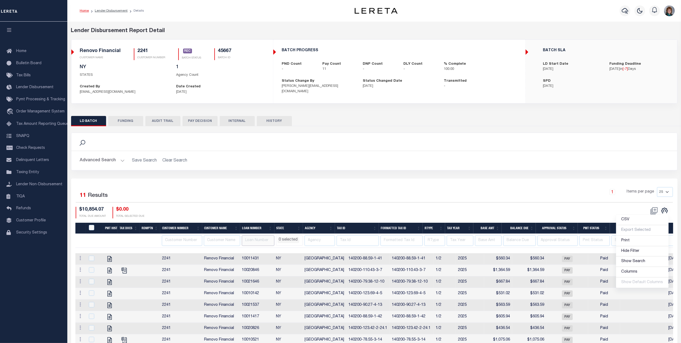
click at [262, 240] on input "text" at bounding box center [258, 240] width 33 height 11
type input "1000"
select select
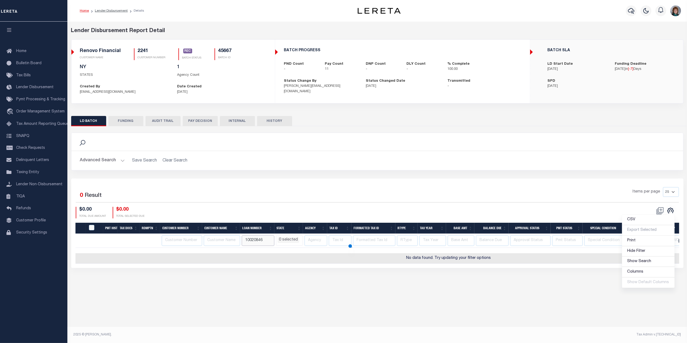
type input "10020846"
select select
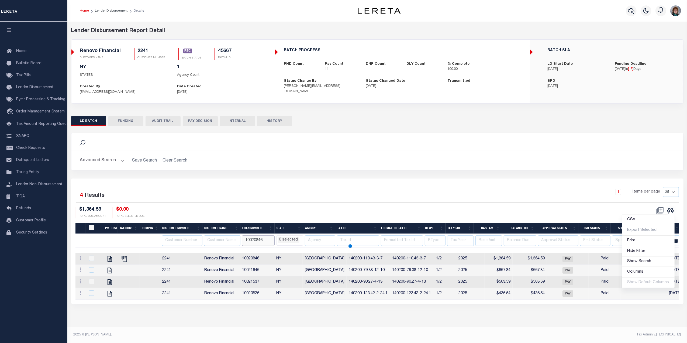
select select
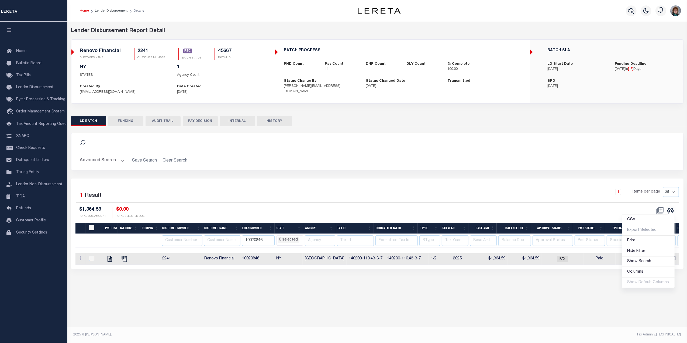
drag, startPoint x: 529, startPoint y: 193, endPoint x: 525, endPoint y: 193, distance: 3.8
click at [529, 193] on div "1 Items per page 25 50 100 200" at bounding box center [453, 194] width 450 height 14
click at [124, 120] on button "FUNDING" at bounding box center [125, 121] width 35 height 10
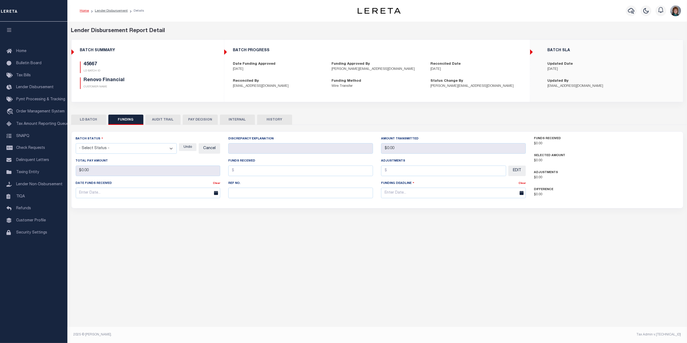
type input "$10,854.07"
type input "$0"
type input "08/20/2025"
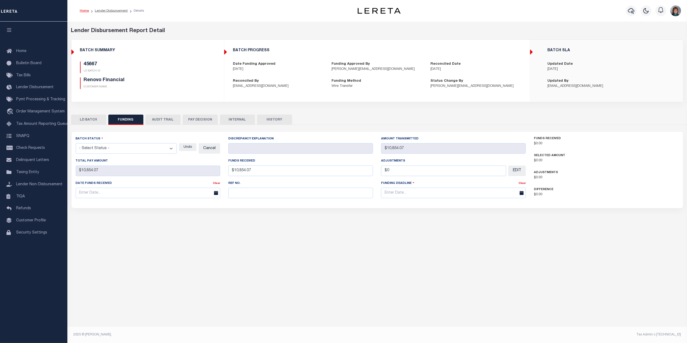
type input "20250820MMQFMP2700321708201652FT03"
type input "08/21/2025"
select select
select select "100"
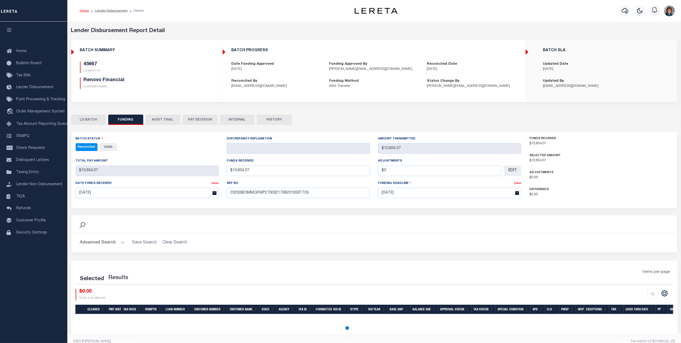
select select "100"
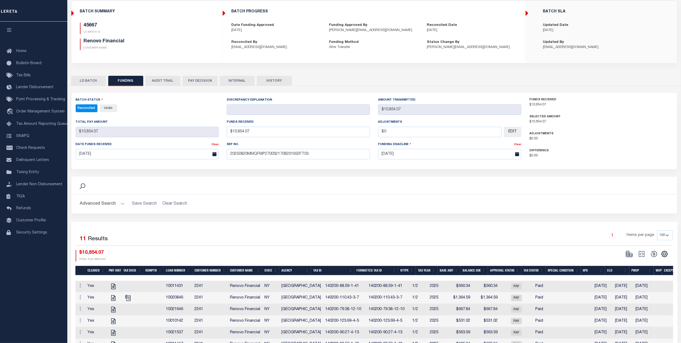
scroll to position [36, 0]
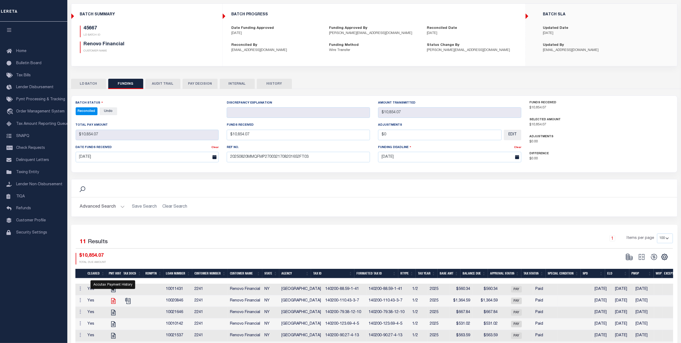
click at [111, 301] on icon "" at bounding box center [113, 300] width 7 height 7
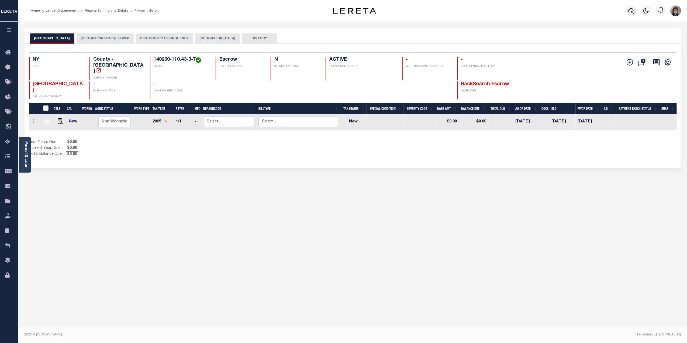
click at [212, 38] on button "[GEOGRAPHIC_DATA]" at bounding box center [217, 38] width 44 height 10
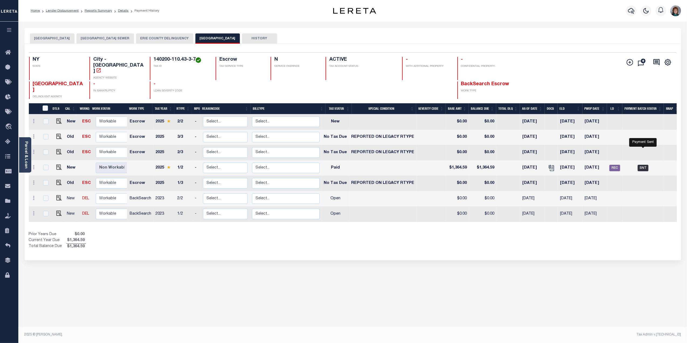
click at [641, 165] on span "SNT" at bounding box center [642, 168] width 11 height 6
checkbox input "true"
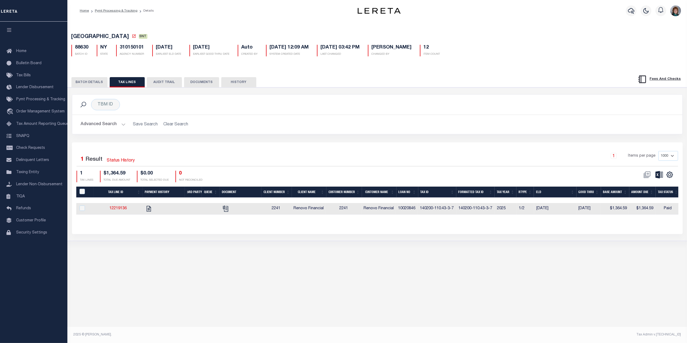
click at [91, 82] on button "BATCH DETAILS" at bounding box center [89, 82] width 36 height 10
